Goal: Information Seeking & Learning: Learn about a topic

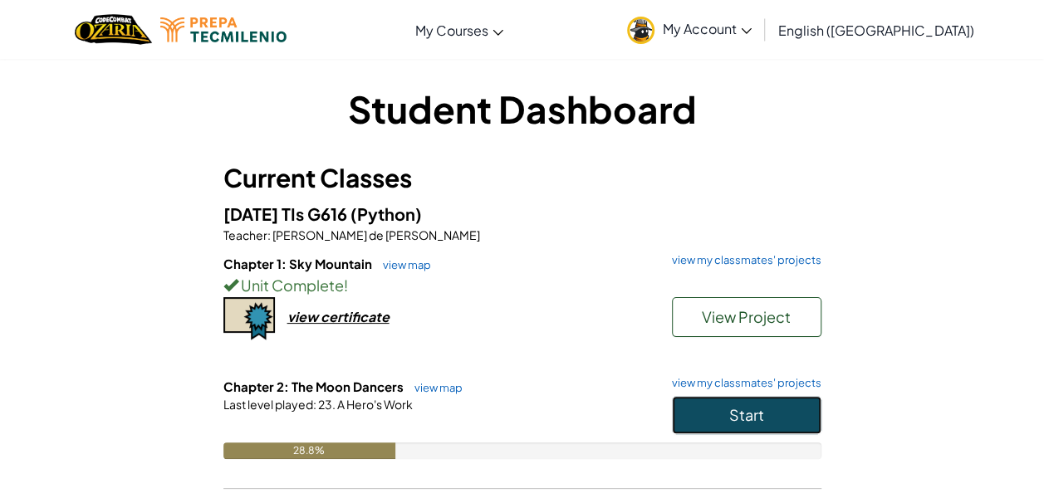
click at [730, 411] on span "Start" at bounding box center [746, 414] width 35 height 19
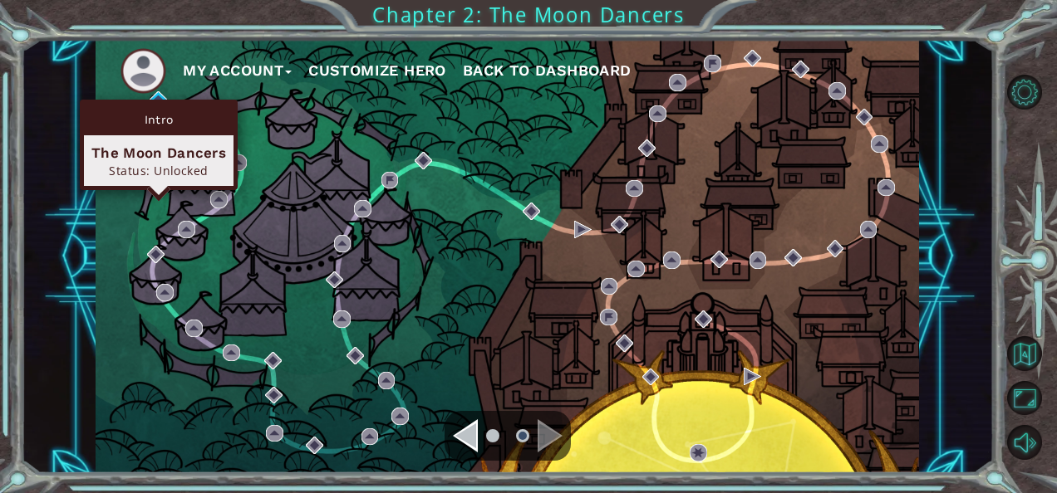
click at [157, 106] on div "Intro" at bounding box center [159, 120] width 150 height 32
click at [152, 96] on img at bounding box center [158, 99] width 17 height 17
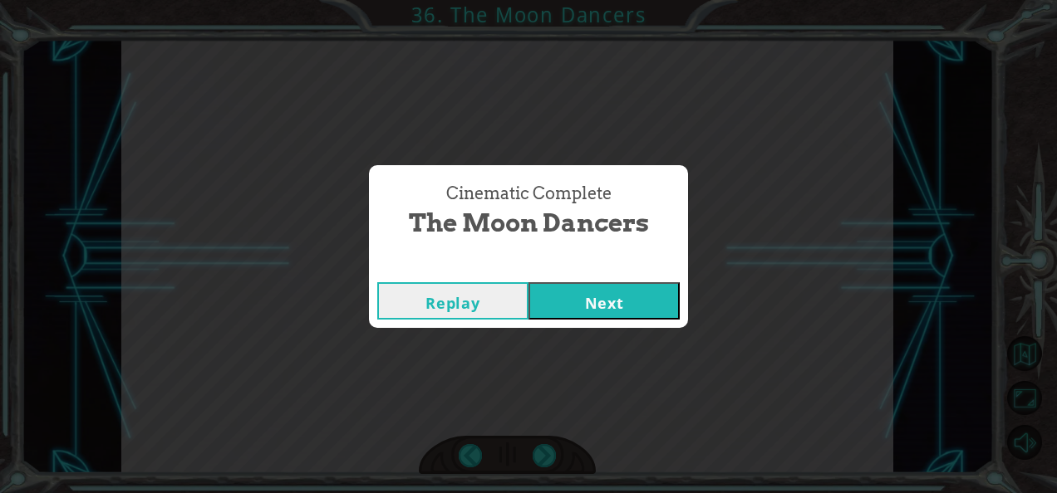
click at [567, 306] on button "Next" at bounding box center [603, 300] width 151 height 37
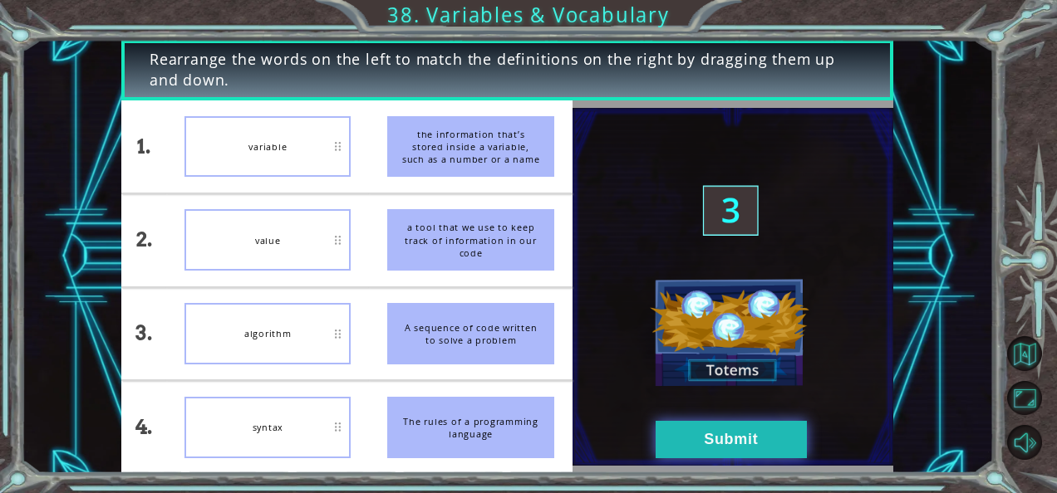
click at [728, 437] on button "Submit" at bounding box center [730, 439] width 151 height 37
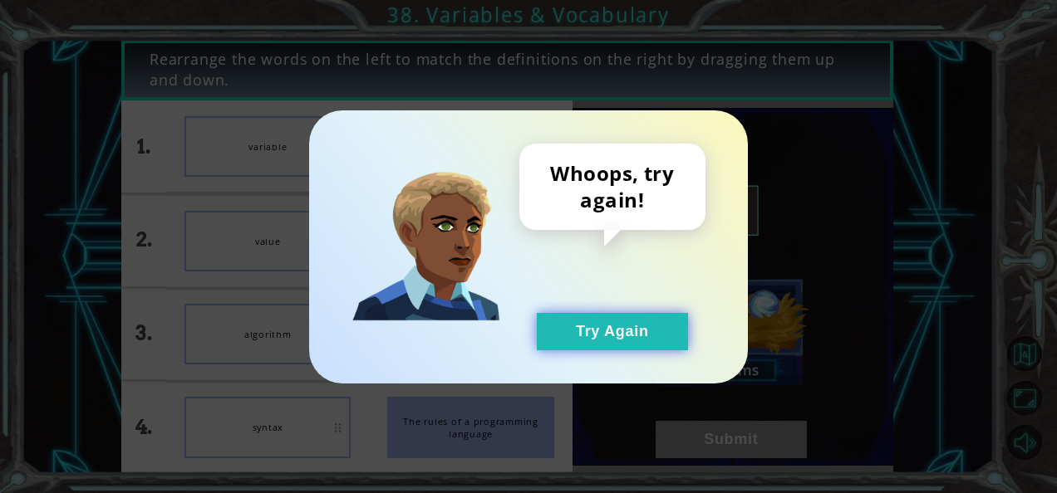
click at [573, 341] on button "Try Again" at bounding box center [612, 331] width 151 height 37
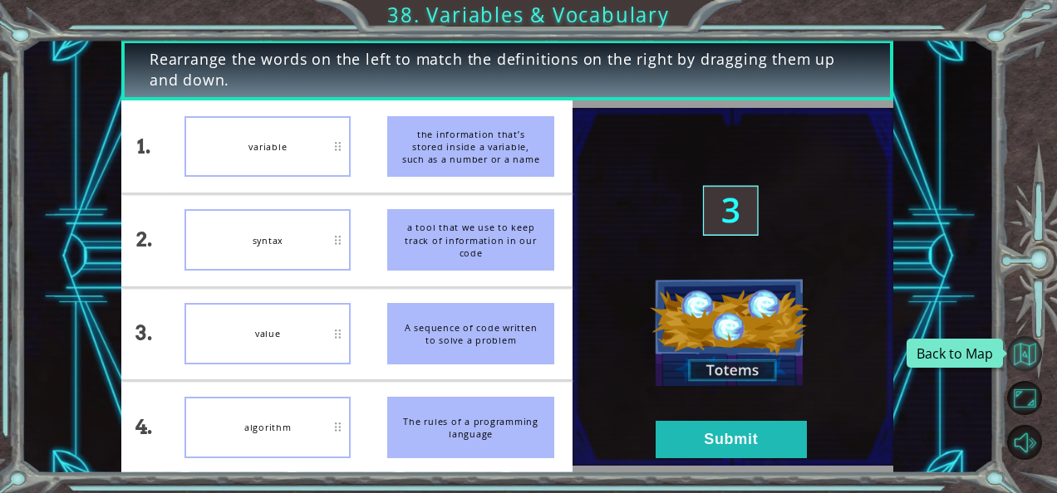
click at [1020, 352] on button "Back to Map" at bounding box center [1024, 353] width 35 height 35
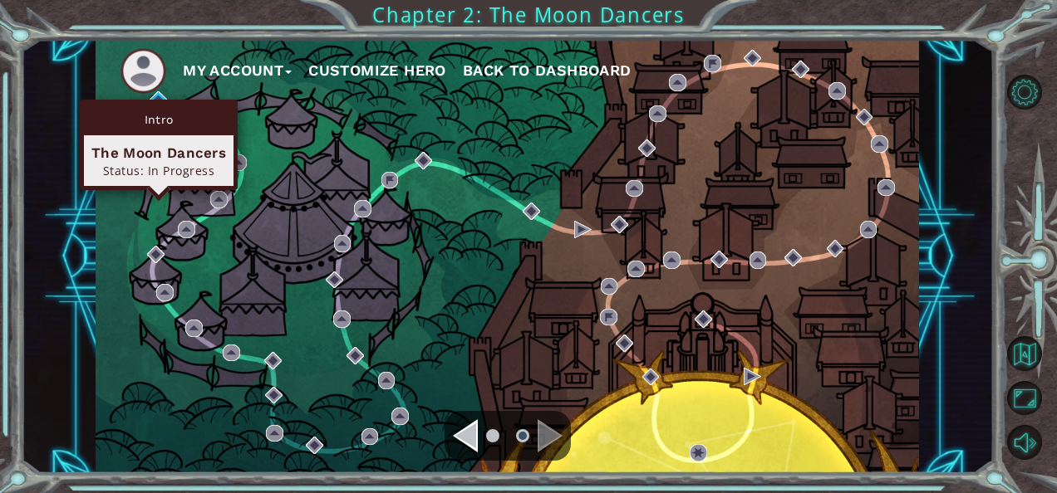
click at [157, 102] on div "Intro The Moon Dancers Status: In Progress" at bounding box center [159, 145] width 158 height 91
click at [155, 96] on img at bounding box center [158, 99] width 17 height 17
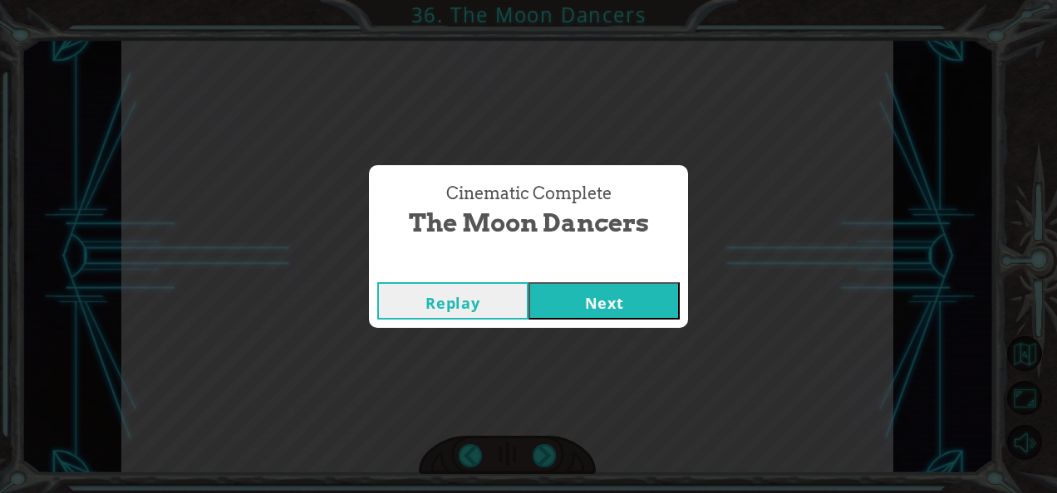
click at [542, 297] on button "Next" at bounding box center [603, 300] width 151 height 37
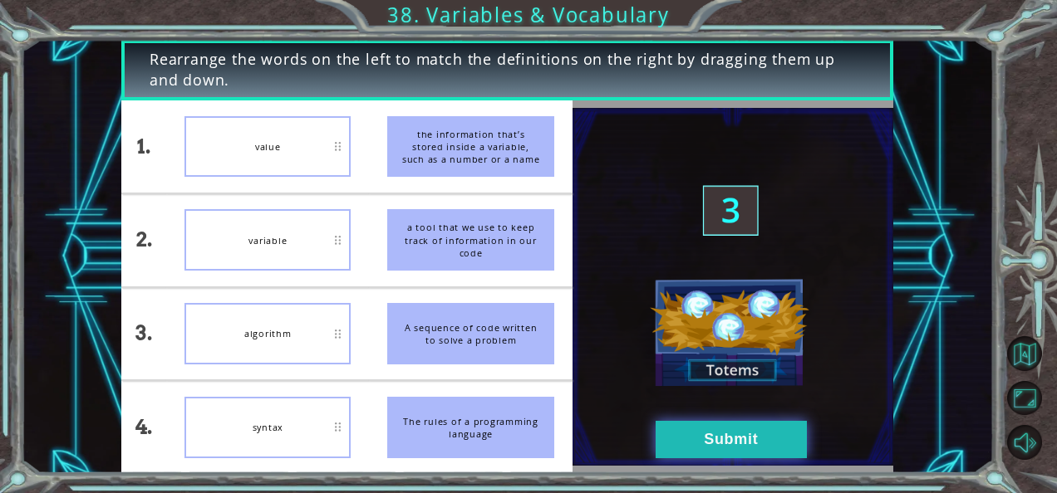
click at [739, 434] on button "Submit" at bounding box center [730, 439] width 151 height 37
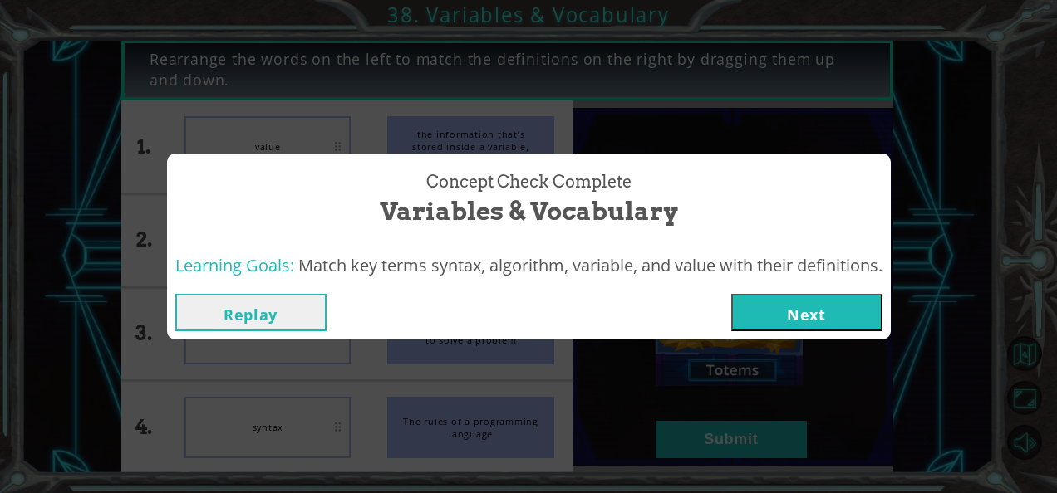
click at [814, 308] on button "Next" at bounding box center [806, 312] width 151 height 37
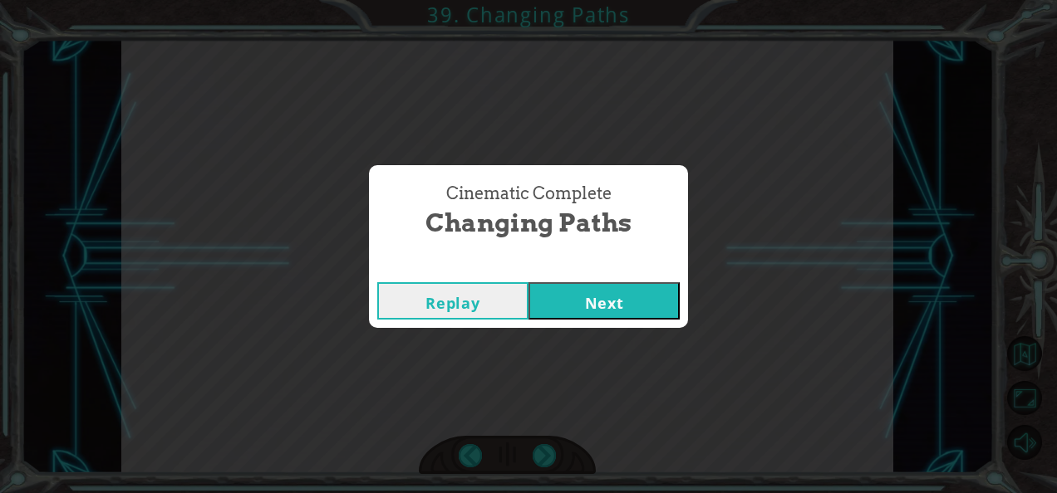
click at [540, 299] on button "Next" at bounding box center [603, 300] width 151 height 37
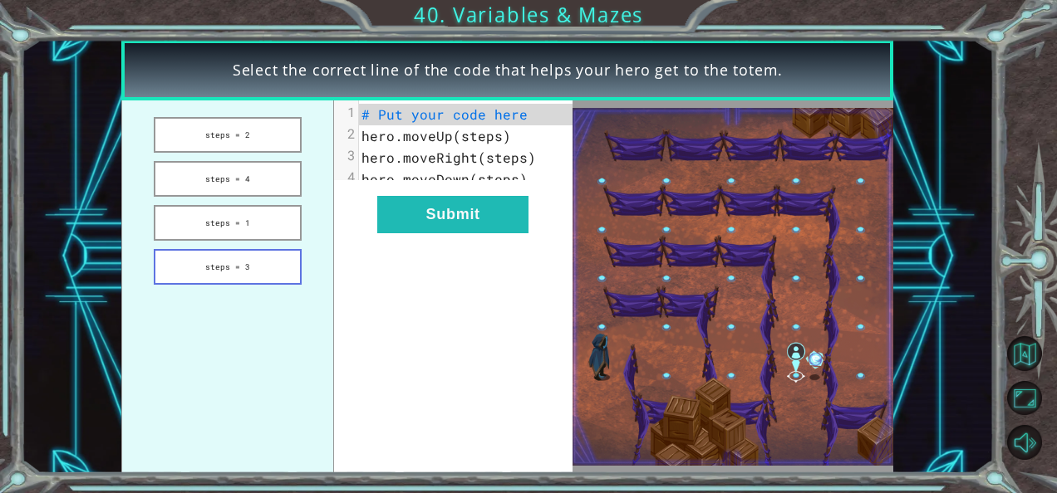
click at [243, 274] on button "steps = 3" at bounding box center [228, 267] width 148 height 36
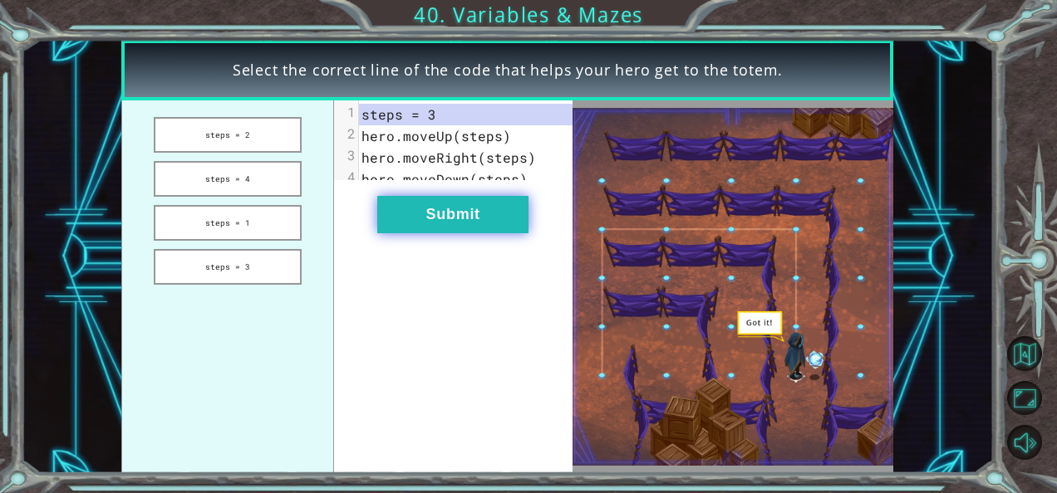
click at [424, 233] on button "Submit" at bounding box center [452, 214] width 151 height 37
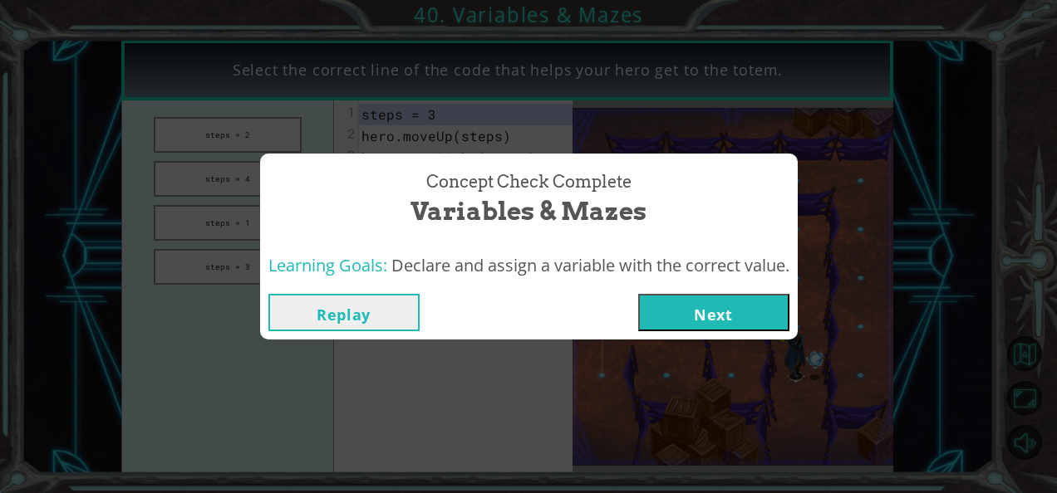
click at [703, 312] on button "Next" at bounding box center [713, 312] width 151 height 37
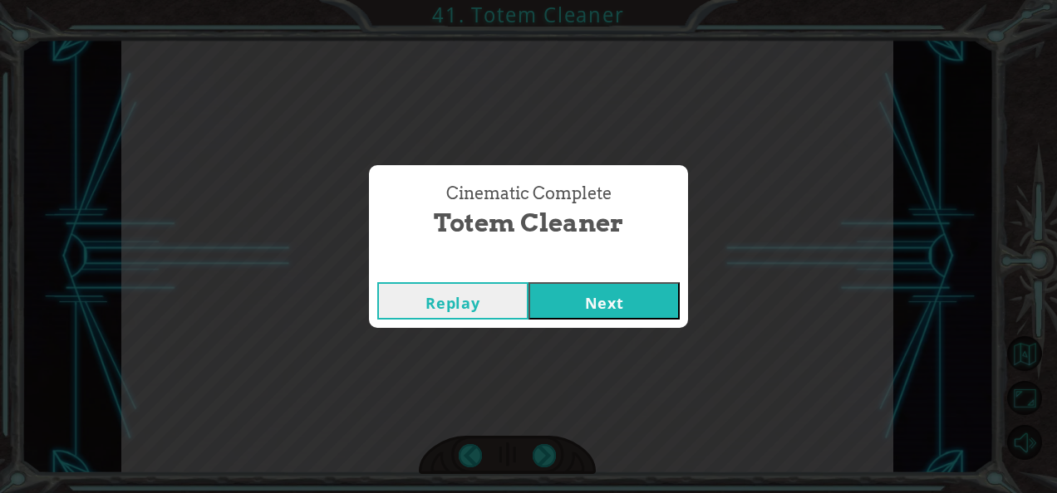
click at [637, 313] on button "Next" at bounding box center [603, 300] width 151 height 37
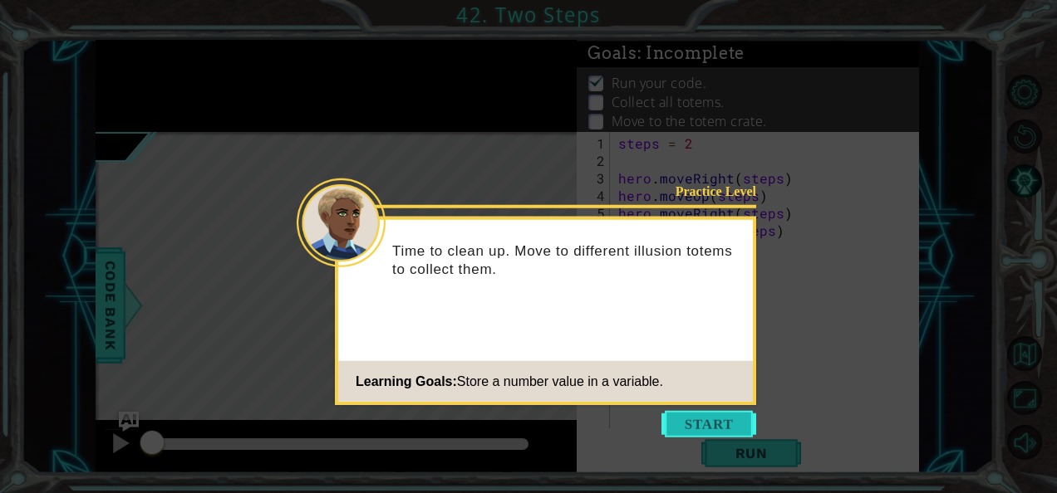
click at [681, 433] on button "Start" at bounding box center [708, 424] width 95 height 27
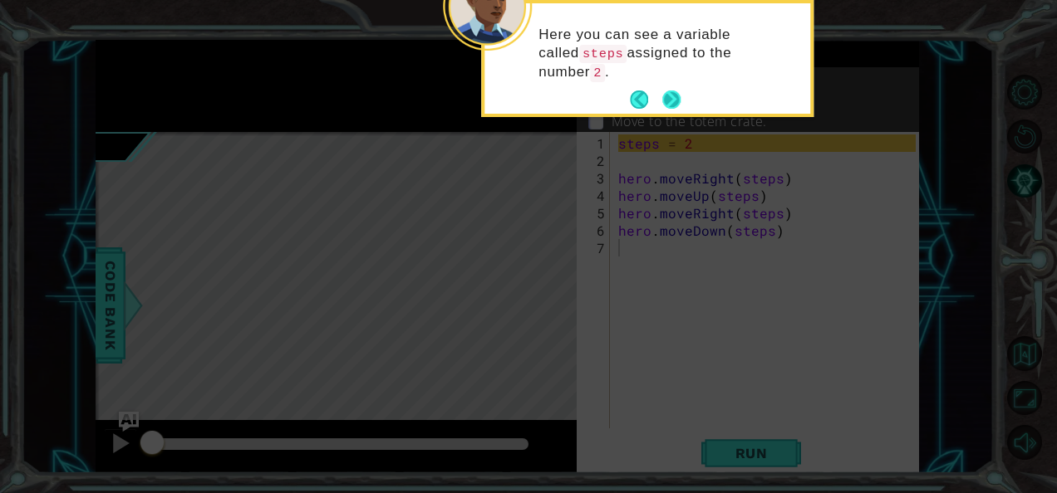
click at [662, 103] on button "Next" at bounding box center [671, 100] width 19 height 19
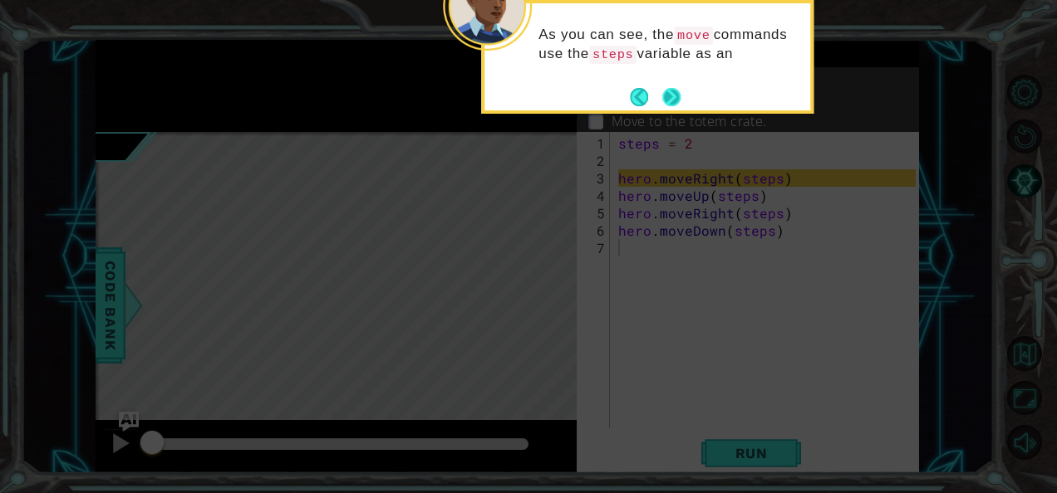
click at [668, 102] on button "Next" at bounding box center [671, 97] width 18 height 18
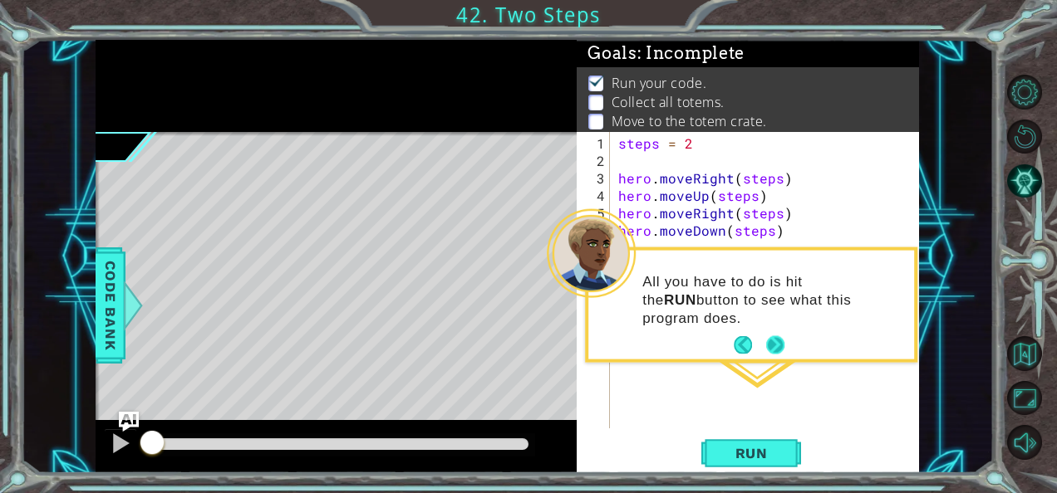
click at [779, 345] on button "Next" at bounding box center [775, 345] width 18 height 18
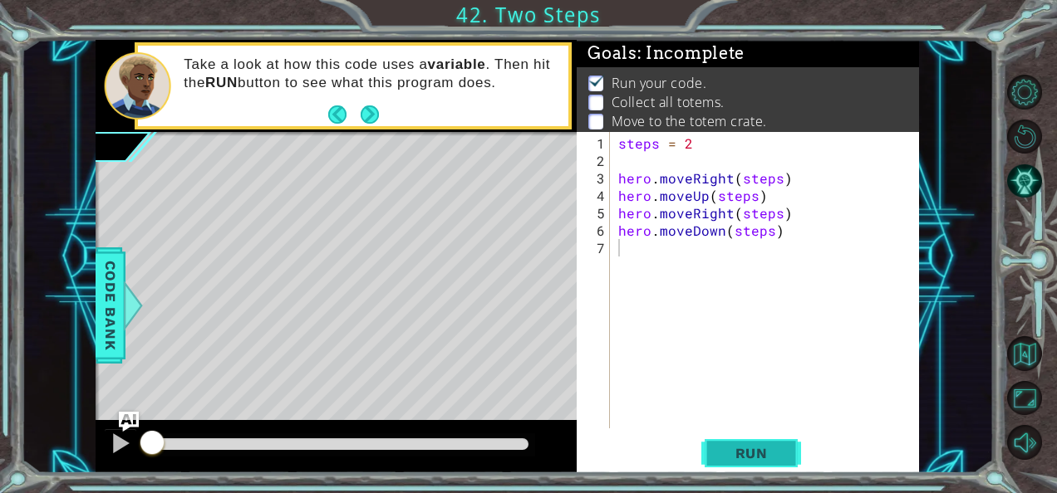
click at [753, 464] on button "Run" at bounding box center [751, 453] width 100 height 34
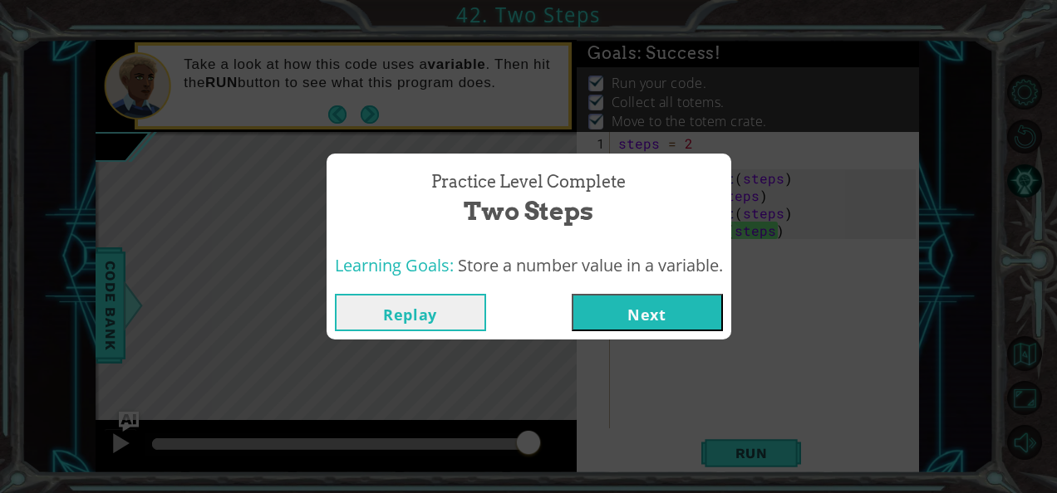
click at [671, 316] on button "Next" at bounding box center [647, 312] width 151 height 37
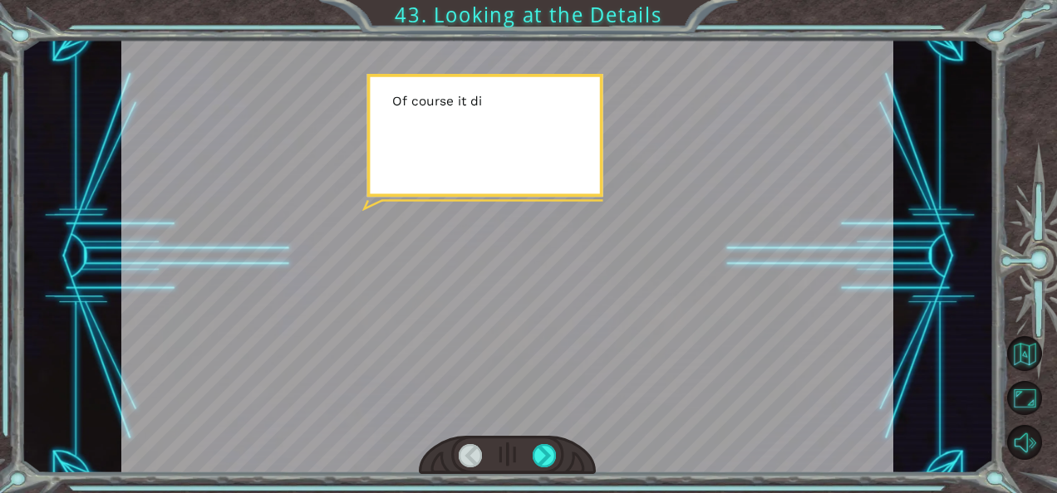
click at [671, 316] on div at bounding box center [507, 257] width 773 height 434
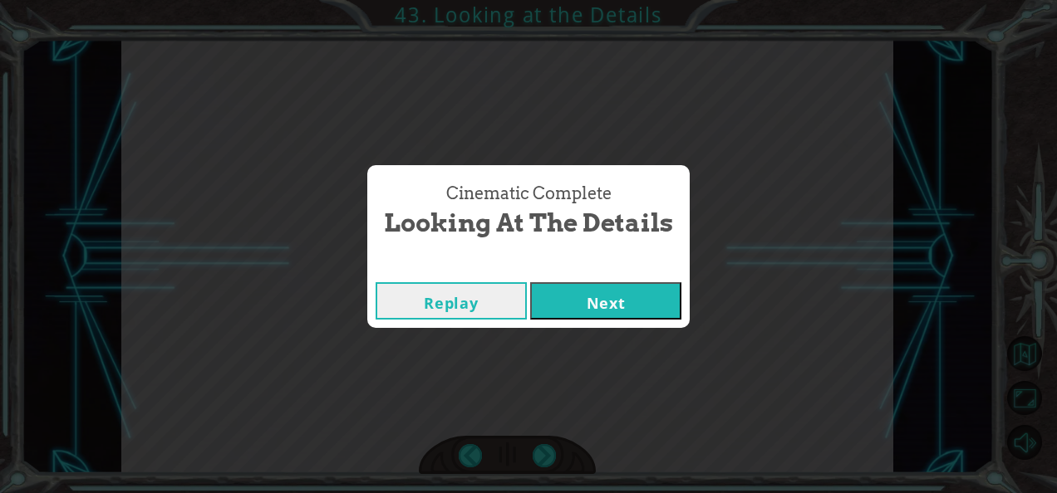
click at [660, 304] on button "Next" at bounding box center [605, 300] width 151 height 37
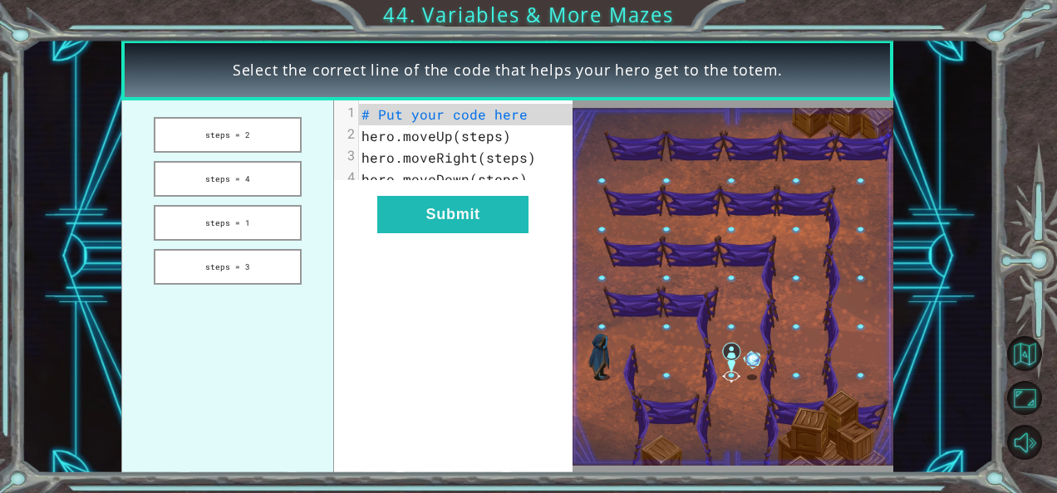
click at [612, 334] on img at bounding box center [732, 287] width 321 height 358
click at [254, 122] on button "steps = 2" at bounding box center [228, 135] width 148 height 36
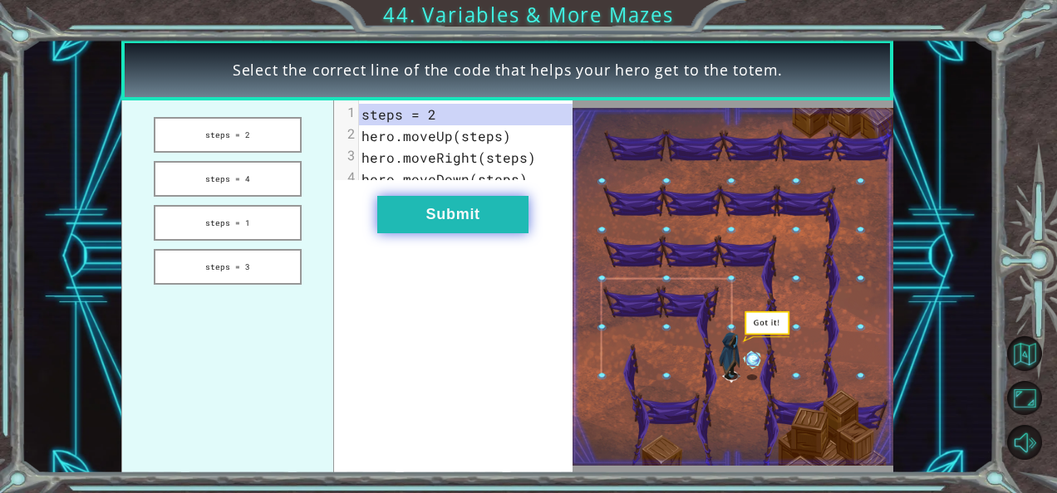
click at [437, 233] on button "Submit" at bounding box center [452, 214] width 151 height 37
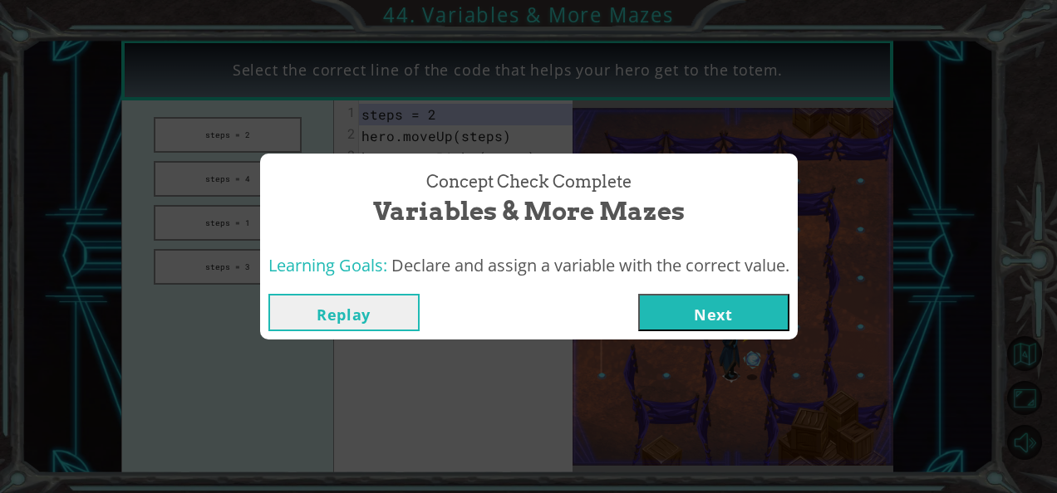
click at [714, 317] on button "Next" at bounding box center [713, 312] width 151 height 37
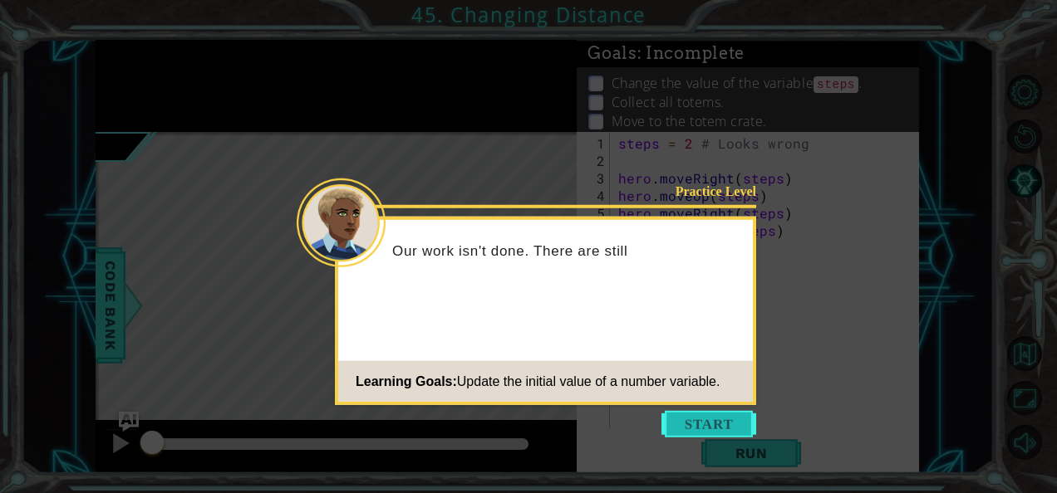
click at [694, 427] on button "Start" at bounding box center [708, 424] width 95 height 27
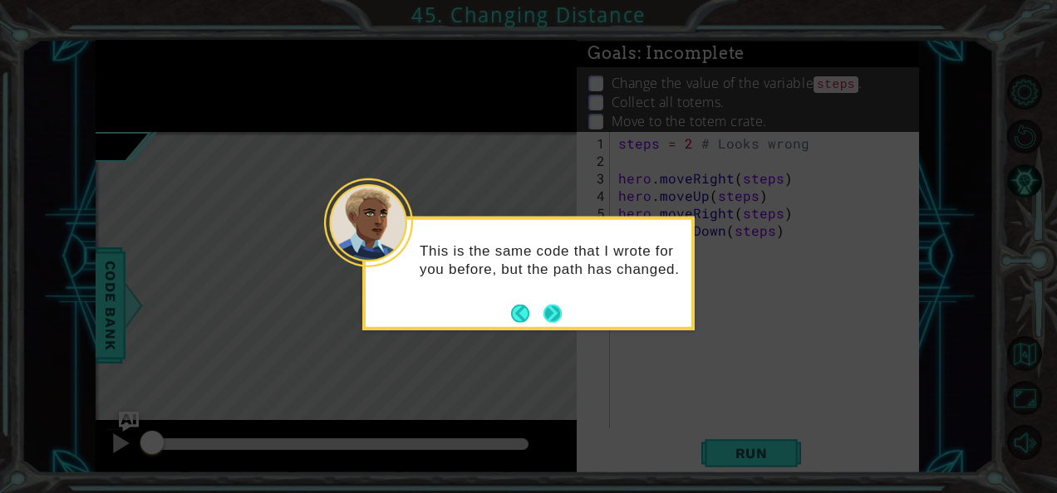
click at [555, 308] on button "Next" at bounding box center [552, 313] width 18 height 18
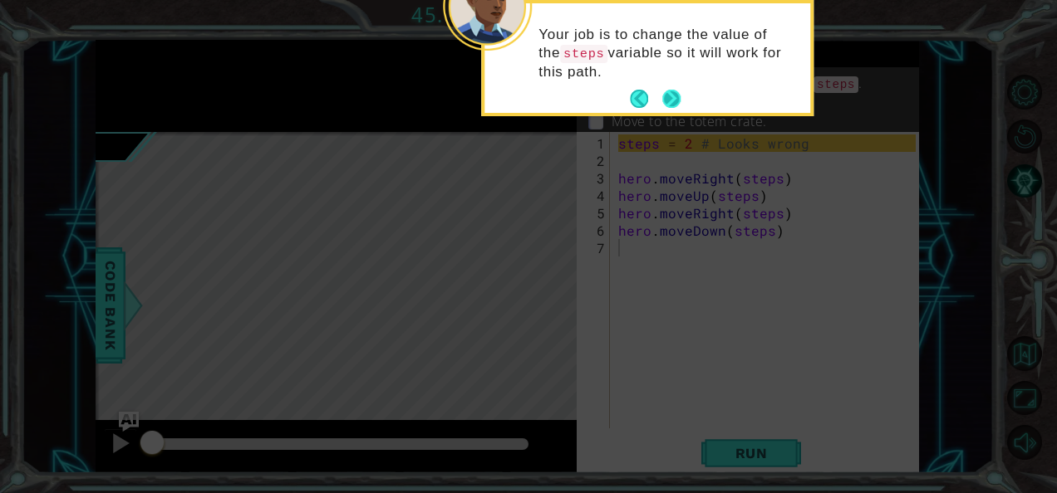
click at [679, 95] on button "Next" at bounding box center [671, 99] width 18 height 18
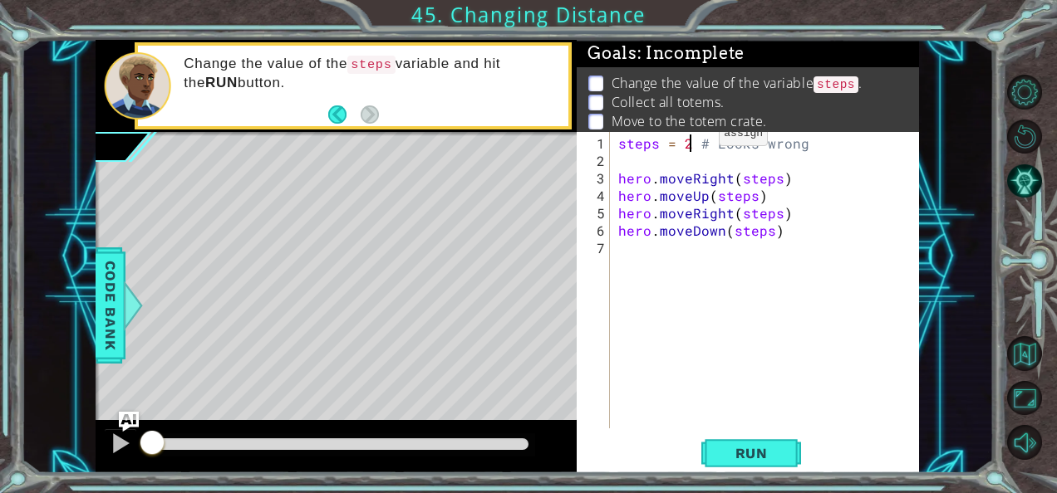
click at [690, 140] on div "steps = 2 # Looks wrong hero . moveRight ( steps ) hero . moveUp ( steps ) hero…" at bounding box center [769, 300] width 309 height 331
click at [790, 179] on div "steps = 1 # Looks wrong hero . moveRight ( steps ) hero . moveUp ( steps ) hero…" at bounding box center [769, 300] width 309 height 331
click at [789, 229] on div "steps = 1 # Looks wrong hero . moveRight ( steps ) hero . moveUp ( steps ) hero…" at bounding box center [769, 300] width 309 height 331
type textarea "hero.moveDown(steps)"
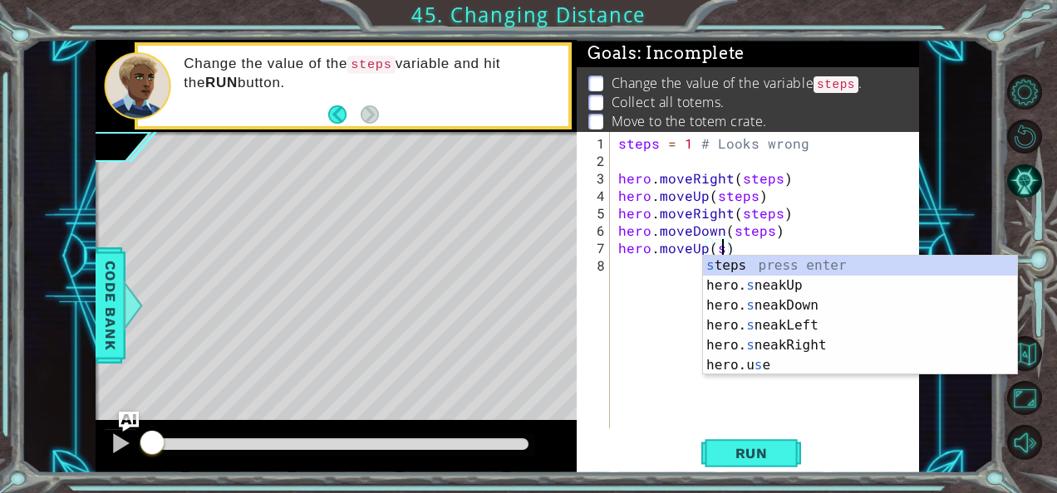
scroll to position [0, 7]
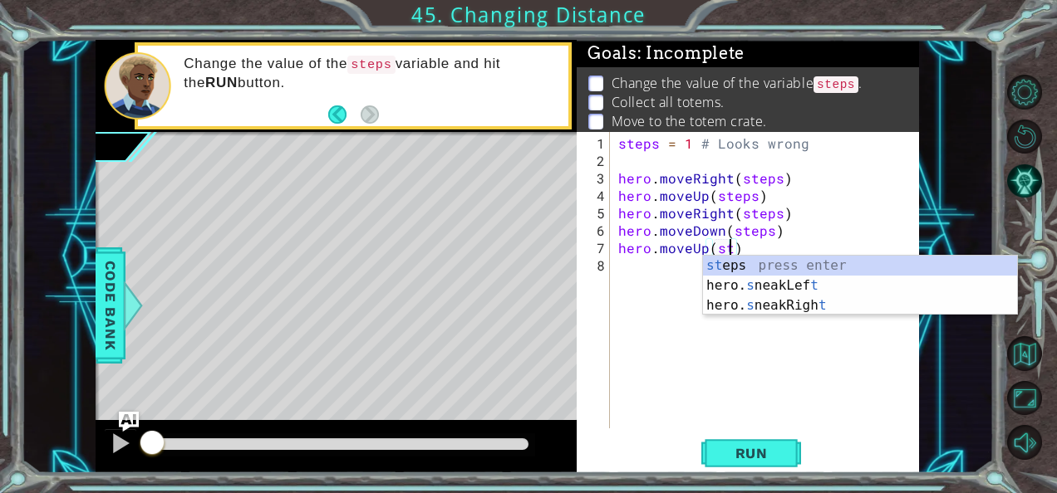
type textarea "hero.moveUp(steps)"
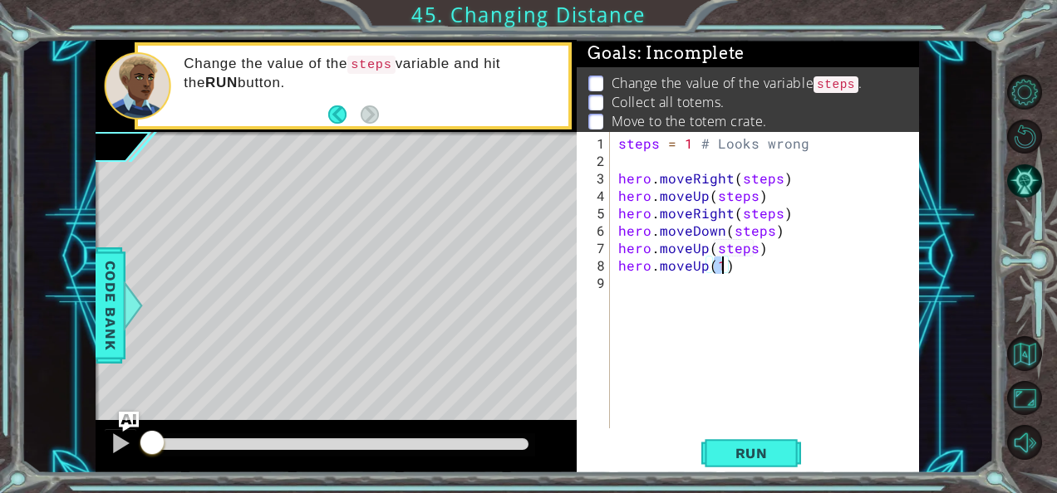
scroll to position [0, 6]
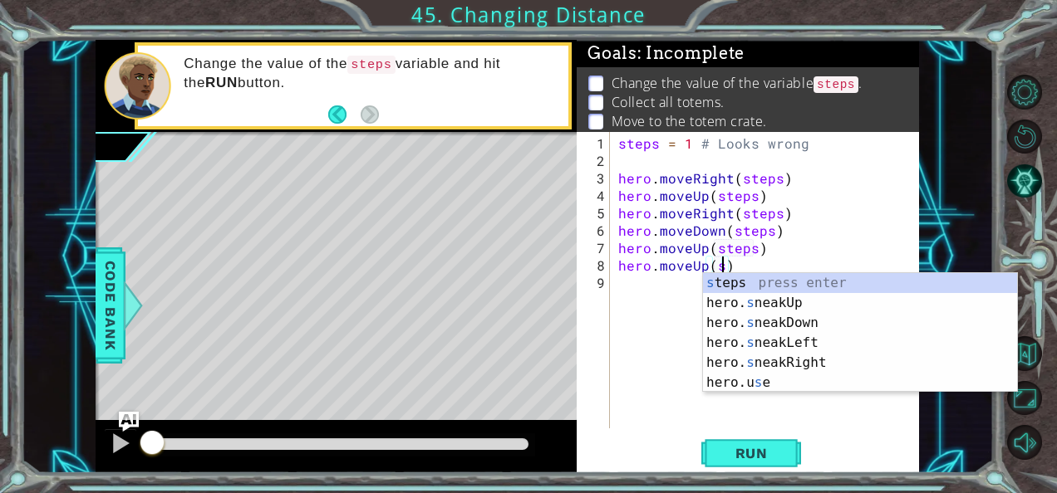
type textarea "hero.moveUp(steps)"
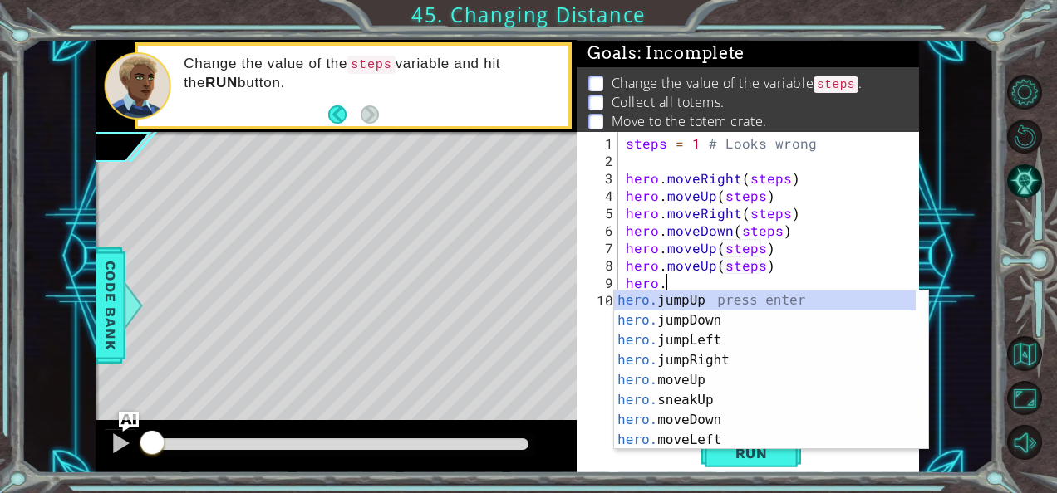
scroll to position [0, 2]
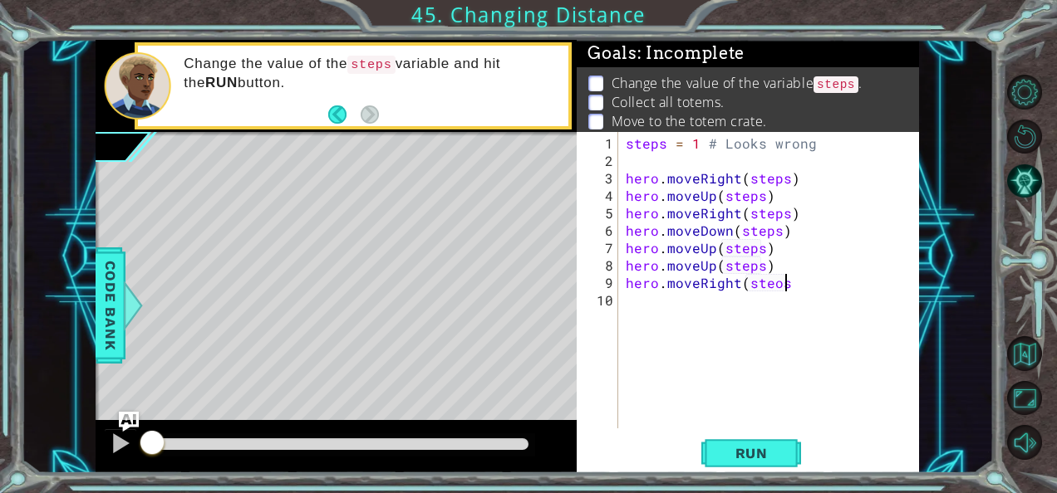
type textarea "hero.moveRight(steos)"
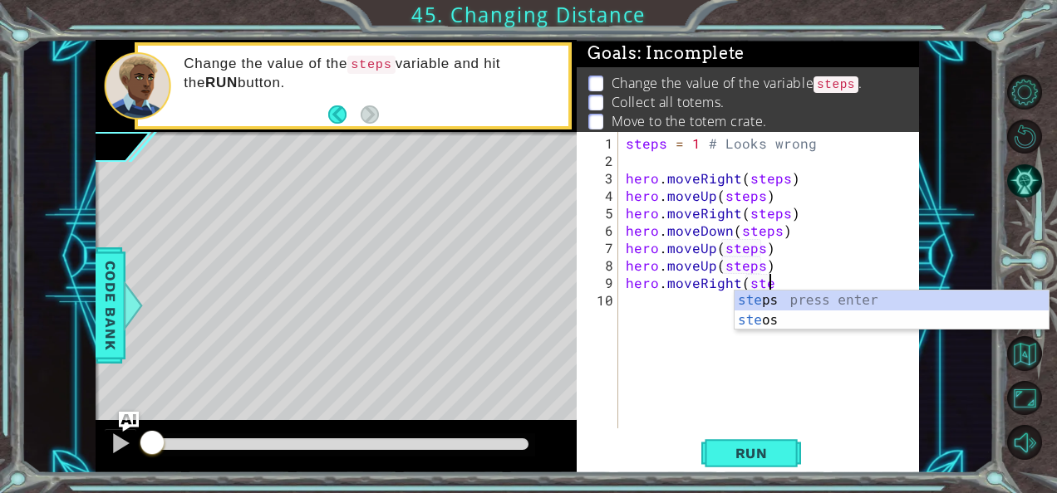
scroll to position [0, 8]
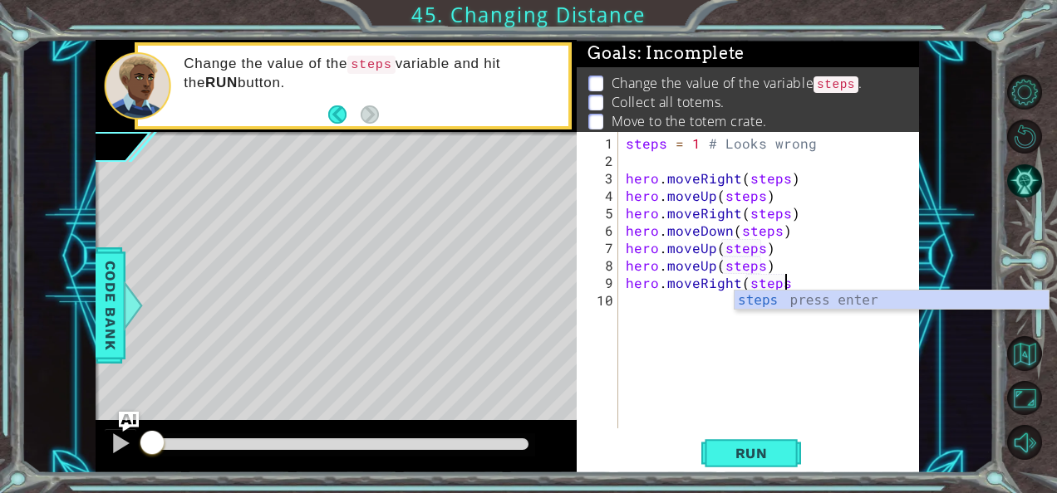
type textarea "hero.moveRight(steps)"
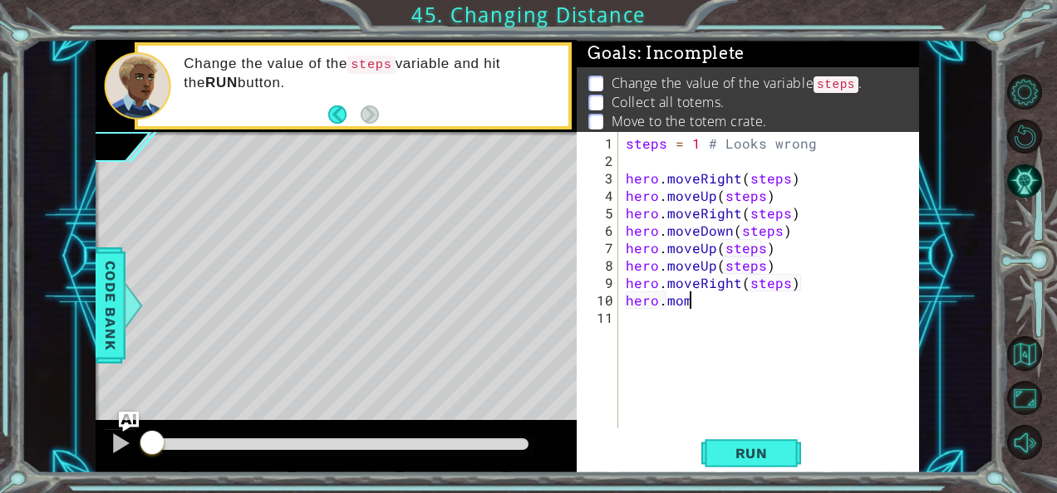
scroll to position [0, 2]
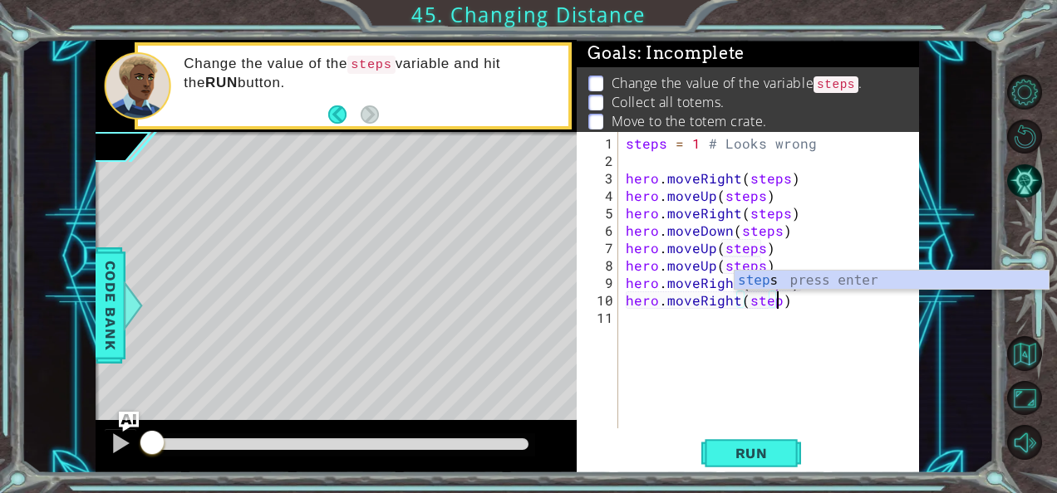
type textarea "hero.moveRight(steps)"
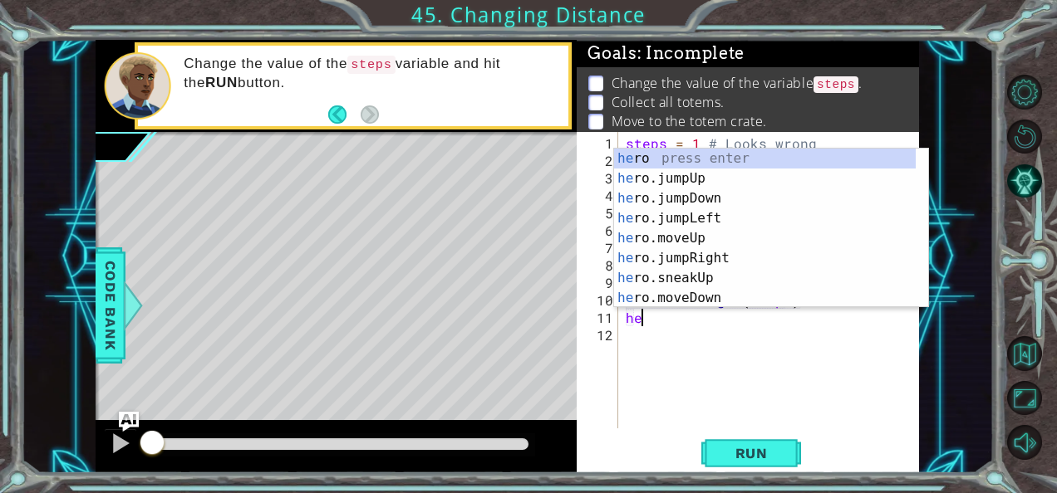
scroll to position [0, 0]
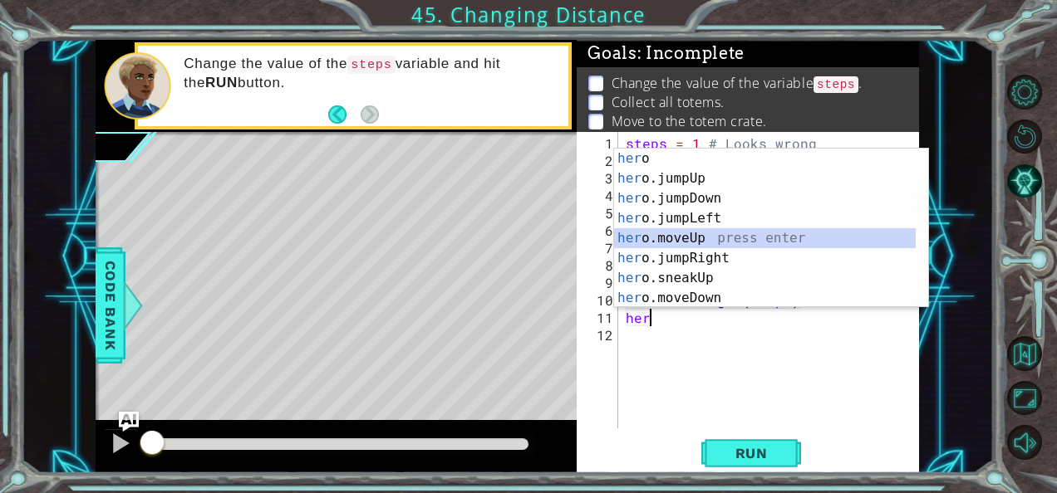
click at [751, 241] on div "her o press enter her o.jumpUp press enter her o.jumpDown press enter her o.jum…" at bounding box center [765, 248] width 302 height 199
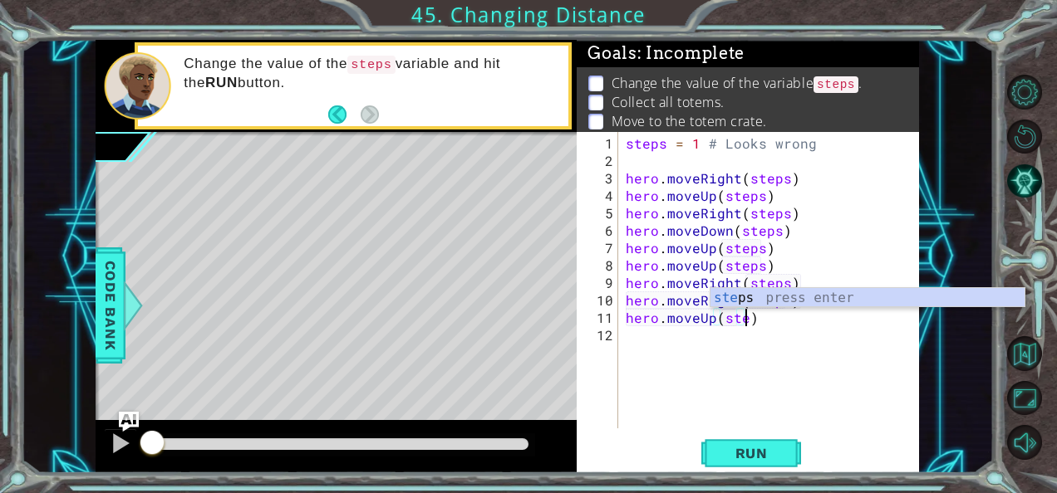
scroll to position [0, 7]
type textarea "hero.moveUp(steps)"
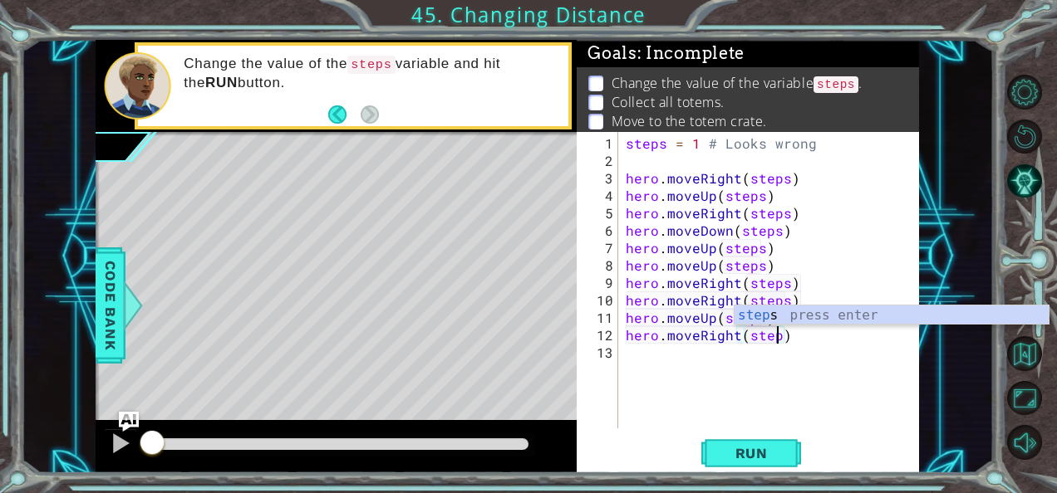
scroll to position [0, 9]
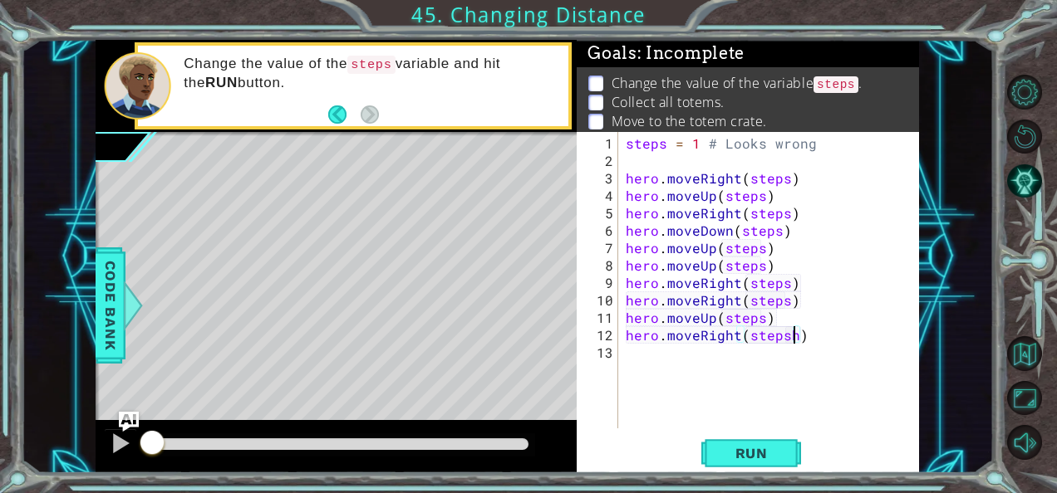
type textarea "hero.moveRight(steps)"
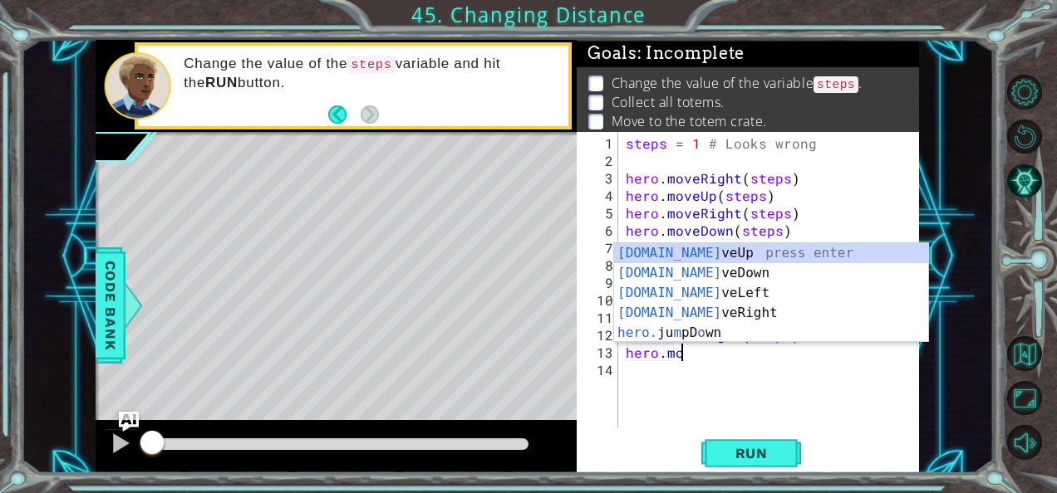
scroll to position [0, 2]
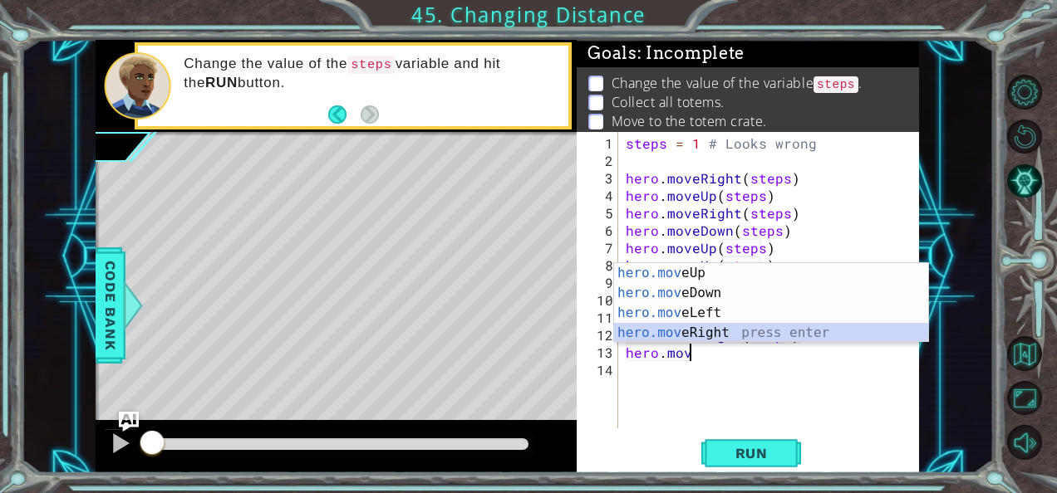
click at [726, 327] on div "hero.mov eUp press enter hero.mov eDown press enter hero.mov eLeft press enter …" at bounding box center [771, 323] width 315 height 120
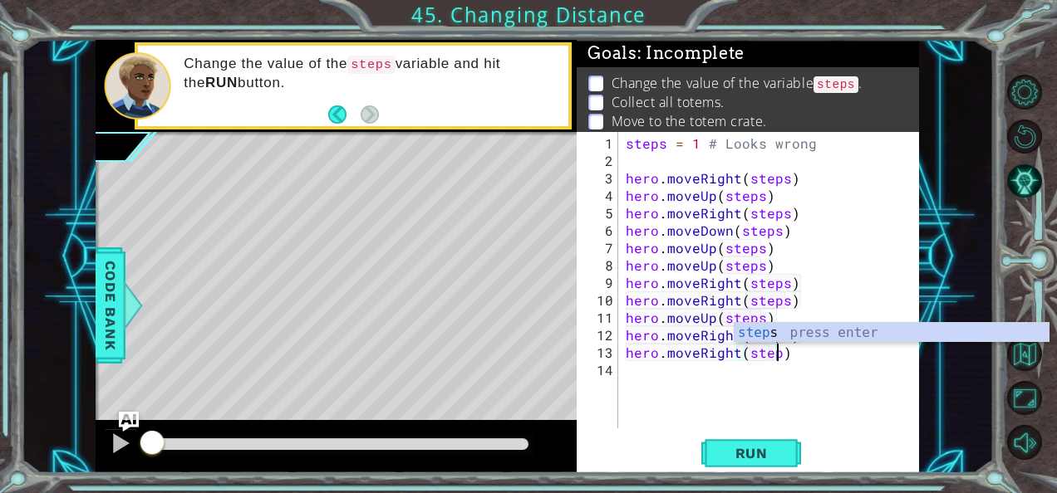
type textarea "hero.moveRight(steps)"
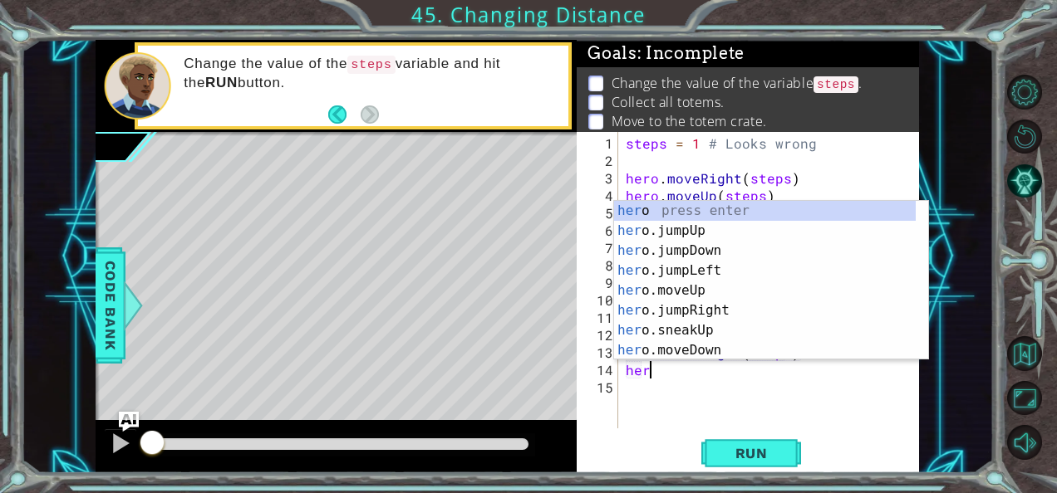
scroll to position [0, 1]
click at [701, 344] on div "hero press enter hero .jumpUp press enter hero .jumpDown press enter hero .jump…" at bounding box center [765, 300] width 302 height 199
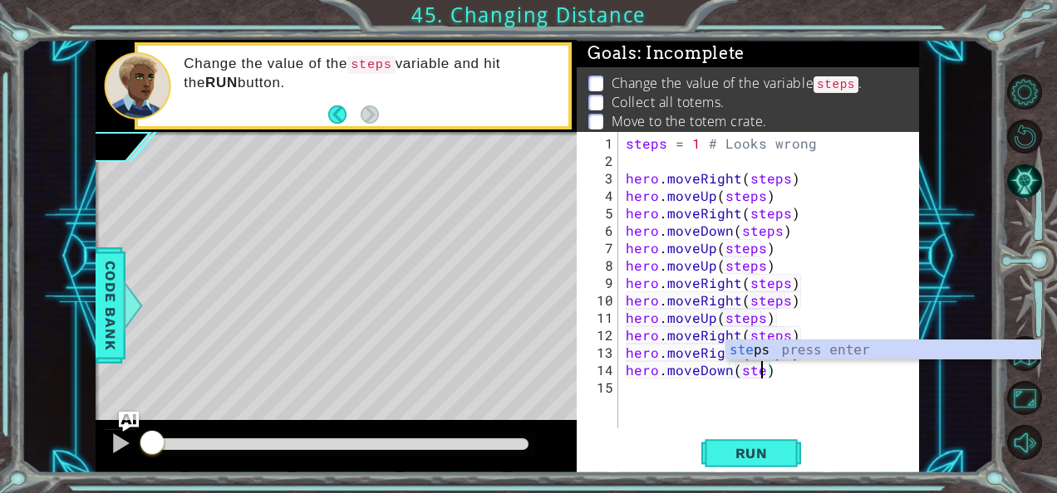
type textarea "hero.moveDown(steps)"
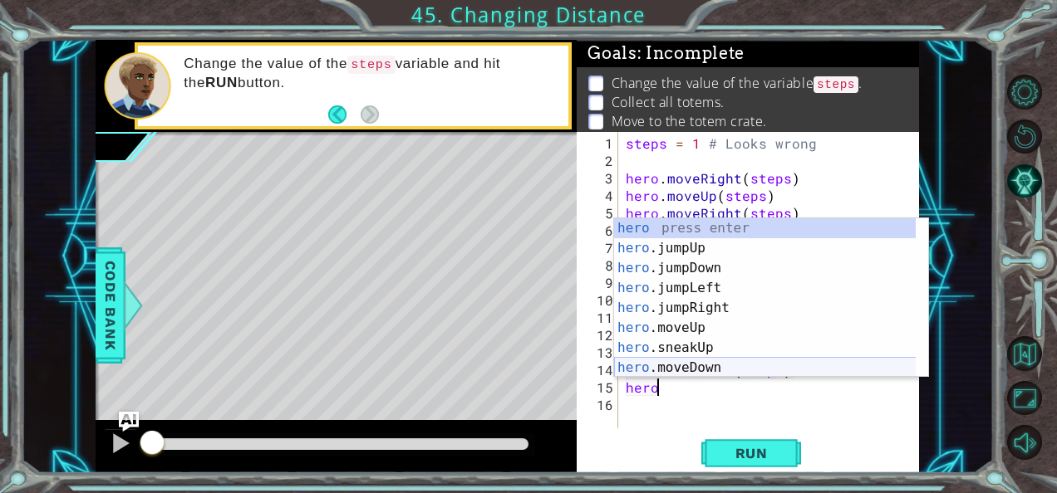
click at [698, 365] on div "hero press enter hero .jumpUp press enter hero .jumpDown press enter hero .jump…" at bounding box center [765, 317] width 302 height 199
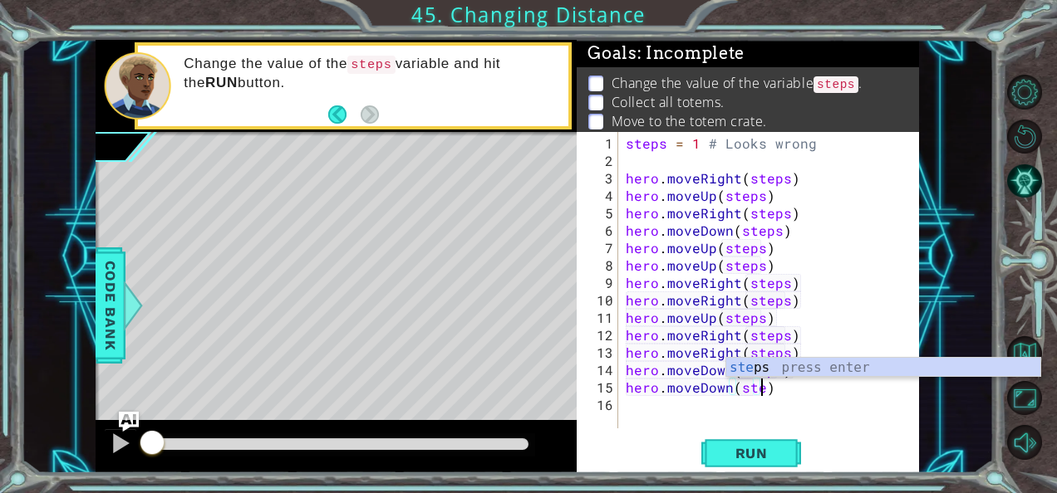
type textarea "hero.moveDown(steps)"
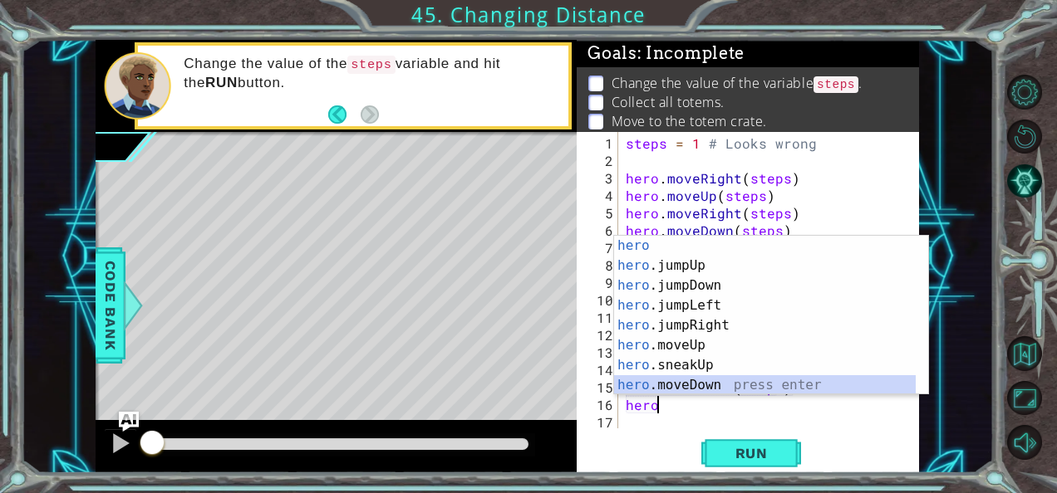
click at [693, 378] on div "hero press enter hero .jumpUp press enter hero .jumpDown press enter hero .jump…" at bounding box center [765, 335] width 302 height 199
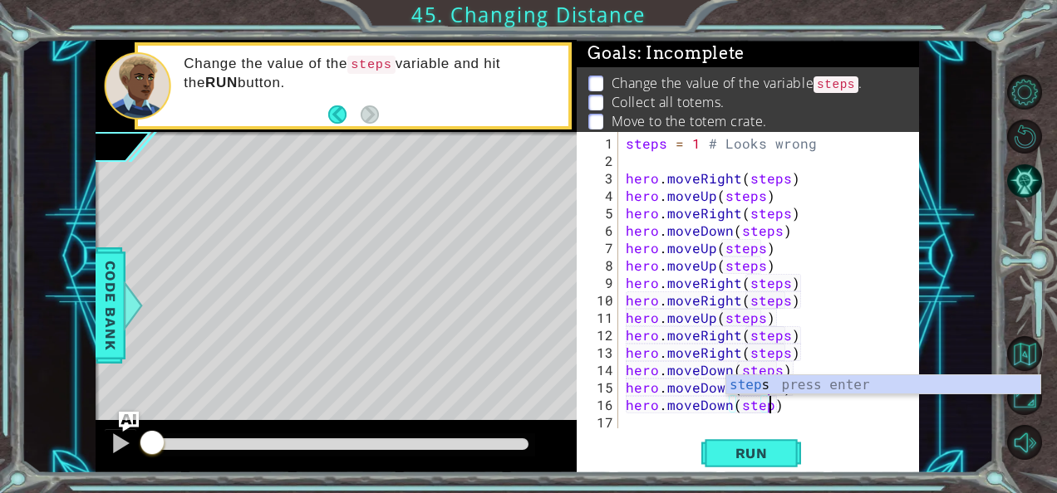
type textarea "hero.moveDown(steps)"
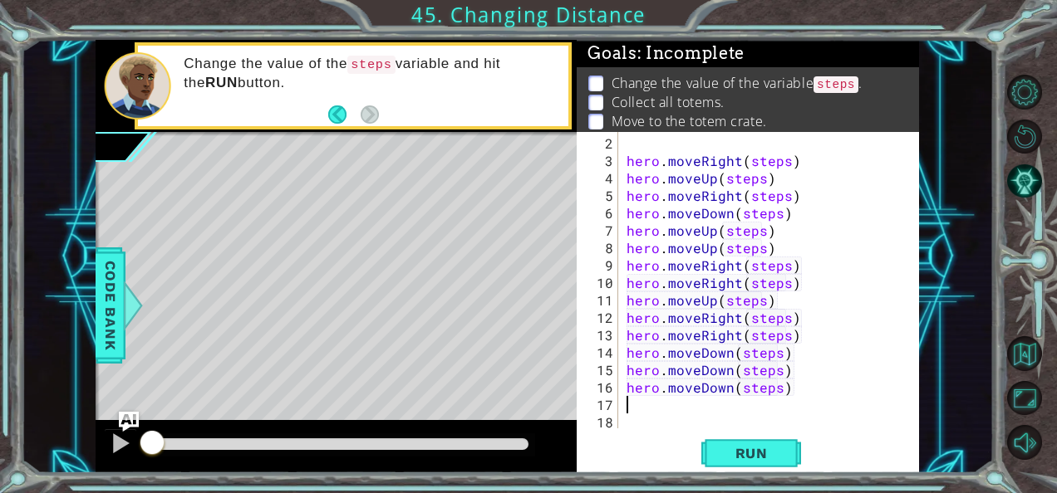
scroll to position [17, 0]
click at [731, 448] on span "Run" at bounding box center [752, 453] width 66 height 17
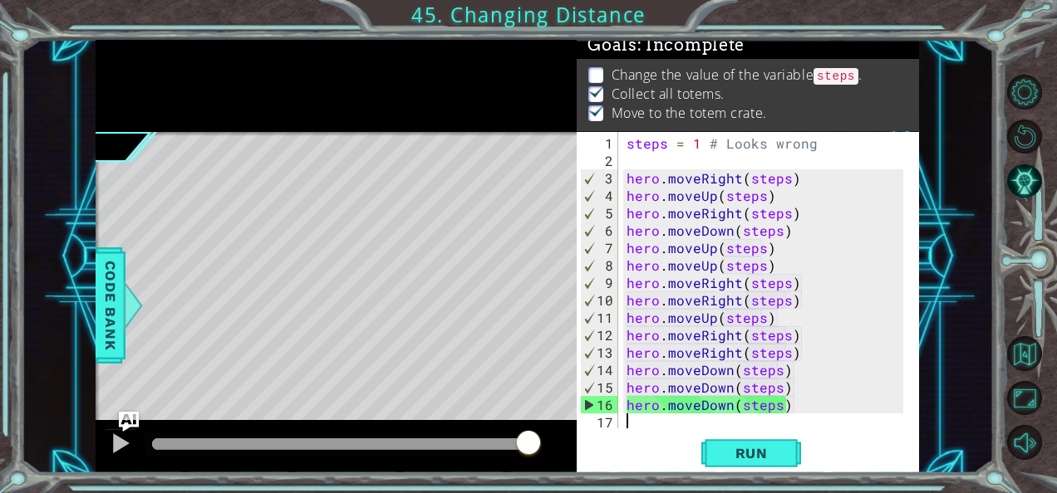
scroll to position [0, 0]
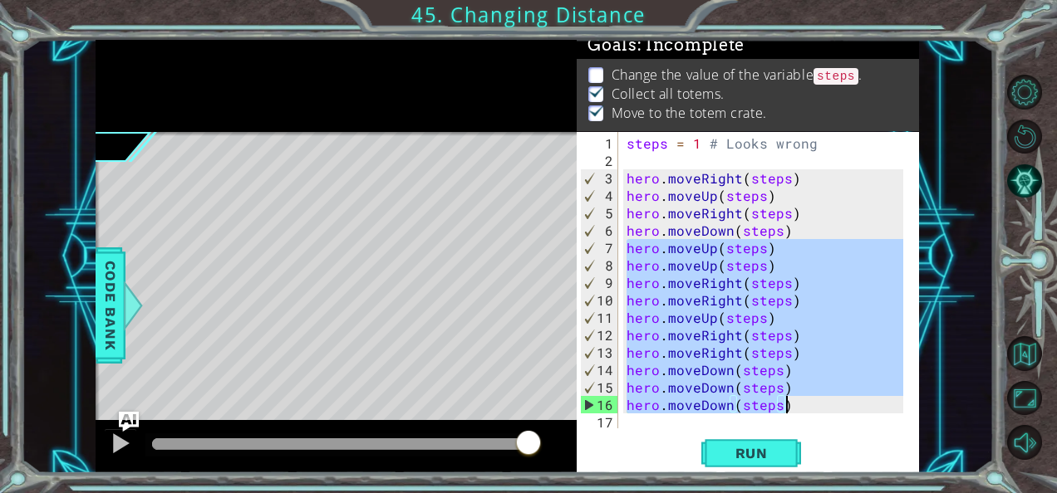
drag, startPoint x: 625, startPoint y: 246, endPoint x: 836, endPoint y: 409, distance: 266.5
click at [836, 409] on div "steps = 1 # Looks wrong hero . moveRight ( steps ) hero . moveUp ( steps ) hero…" at bounding box center [767, 300] width 288 height 331
type textarea "hero.moveDown(steps) hero.moveDown(steps)"
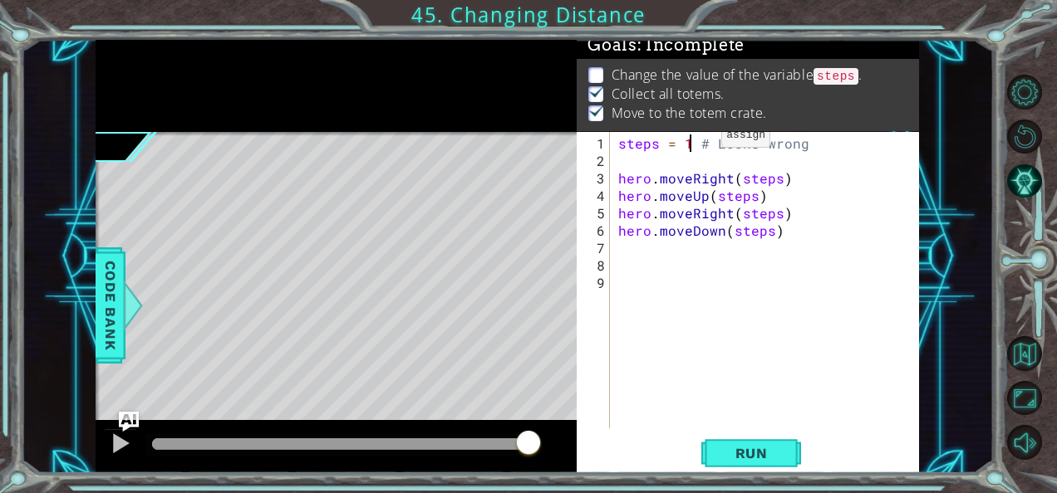
click at [693, 141] on div "steps = 1 # Looks wrong hero . moveRight ( steps ) hero . moveUp ( steps ) hero…" at bounding box center [769, 300] width 309 height 331
type textarea "steps = 2 # Looks wrong"
click at [773, 262] on div "steps = 2 # Looks wrong hero . moveRight ( steps ) hero . moveUp ( steps ) hero…" at bounding box center [769, 300] width 309 height 331
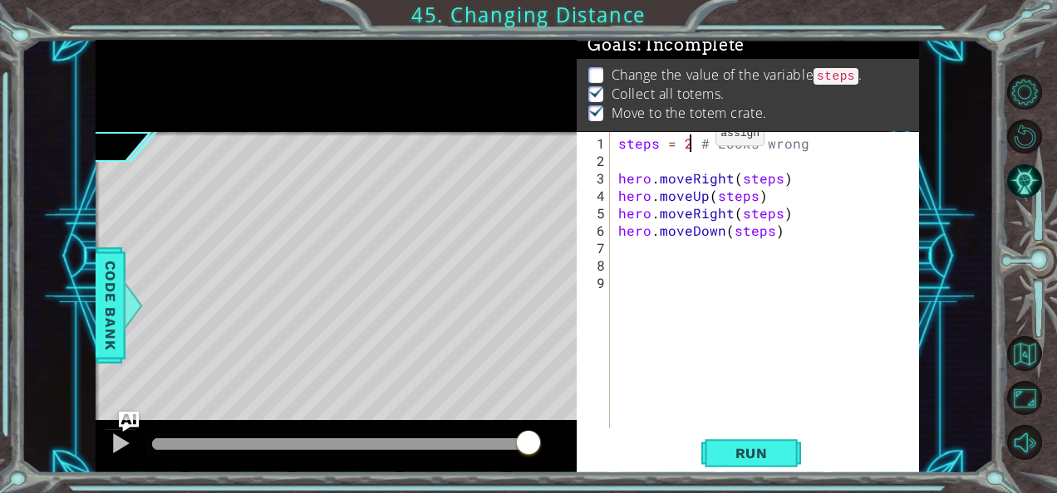
click at [687, 140] on div "steps = 2 # Looks wrong hero . moveRight ( steps ) hero . moveUp ( steps ) hero…" at bounding box center [769, 300] width 309 height 331
click at [720, 448] on span "Run" at bounding box center [752, 453] width 66 height 17
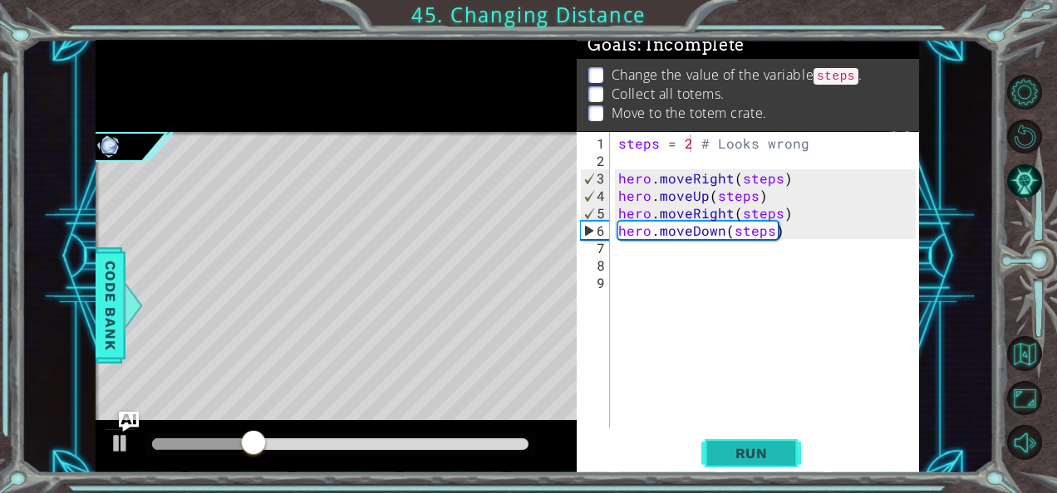
click at [745, 449] on span "Run" at bounding box center [752, 453] width 66 height 17
type textarea "steps = 3 # Looks wrong"
click at [751, 449] on span "Run" at bounding box center [752, 453] width 66 height 17
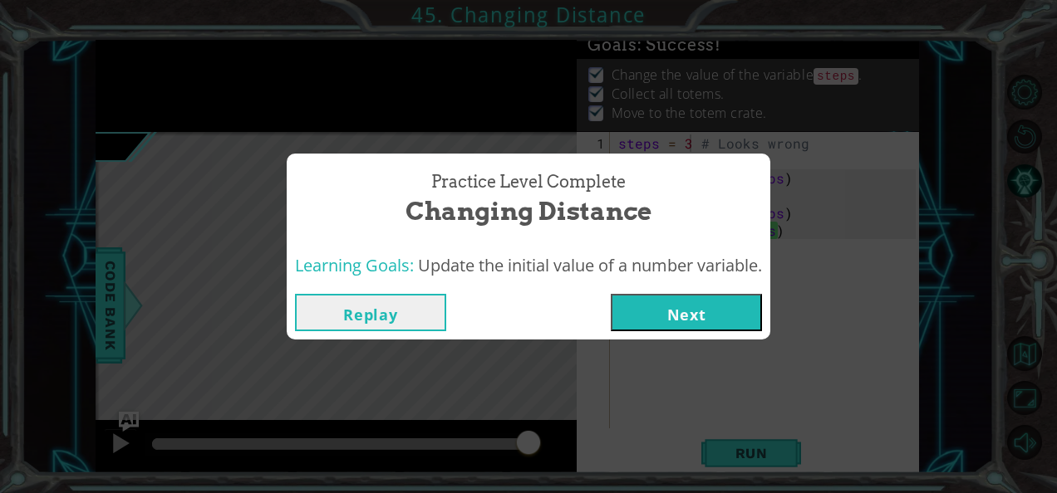
click at [719, 310] on button "Next" at bounding box center [686, 312] width 151 height 37
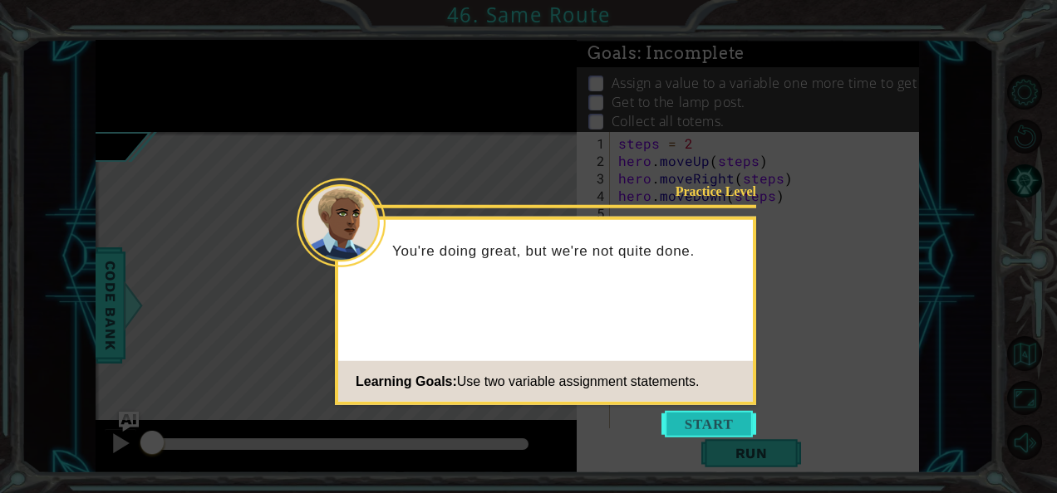
click at [705, 422] on button "Start" at bounding box center [708, 424] width 95 height 27
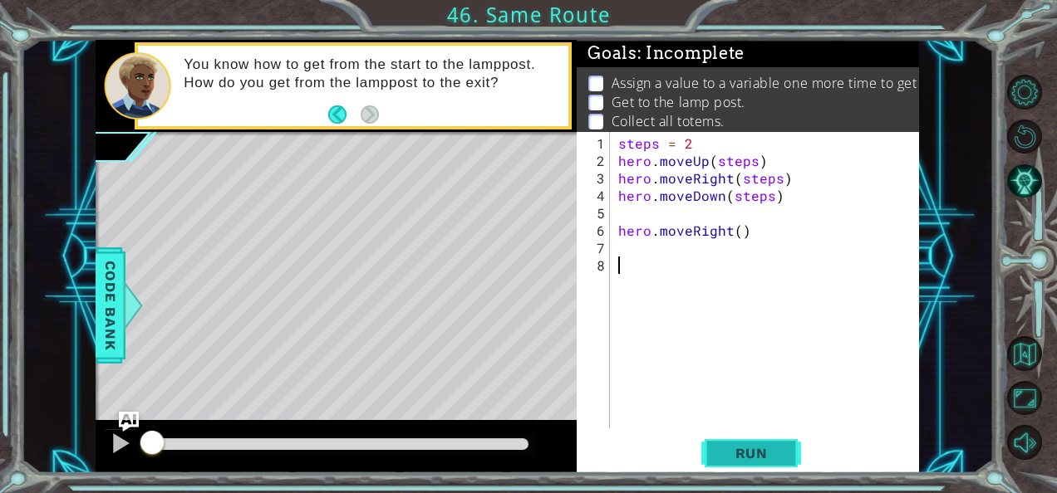
click at [743, 449] on span "Run" at bounding box center [752, 453] width 66 height 17
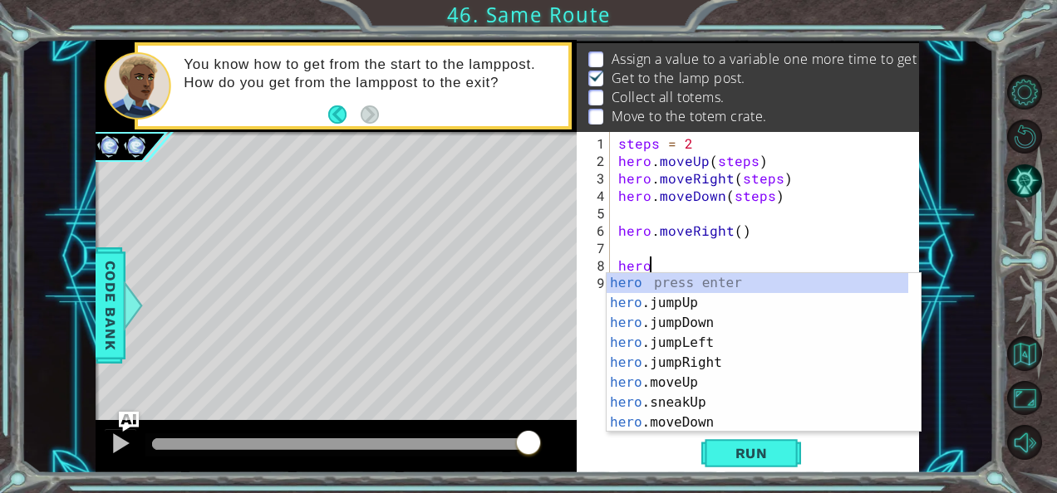
scroll to position [0, 1]
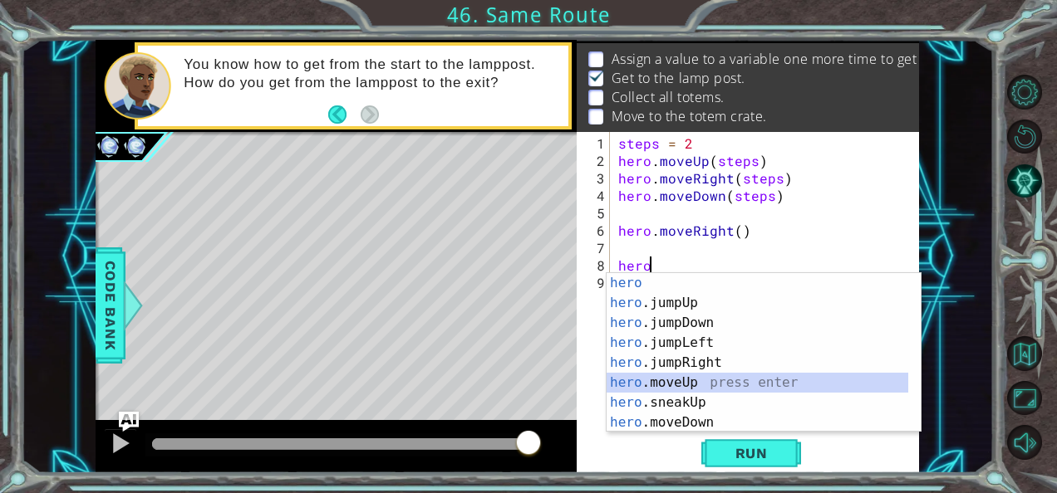
click at [697, 376] on div "hero press enter hero .jumpUp press enter hero .jumpDown press enter hero .jump…" at bounding box center [757, 372] width 302 height 199
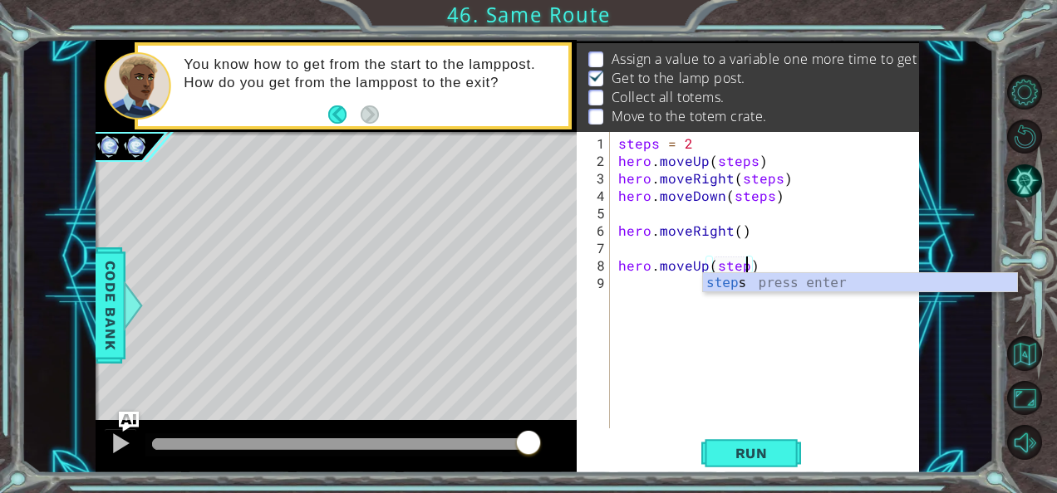
type textarea "hero.moveUp(steps)"
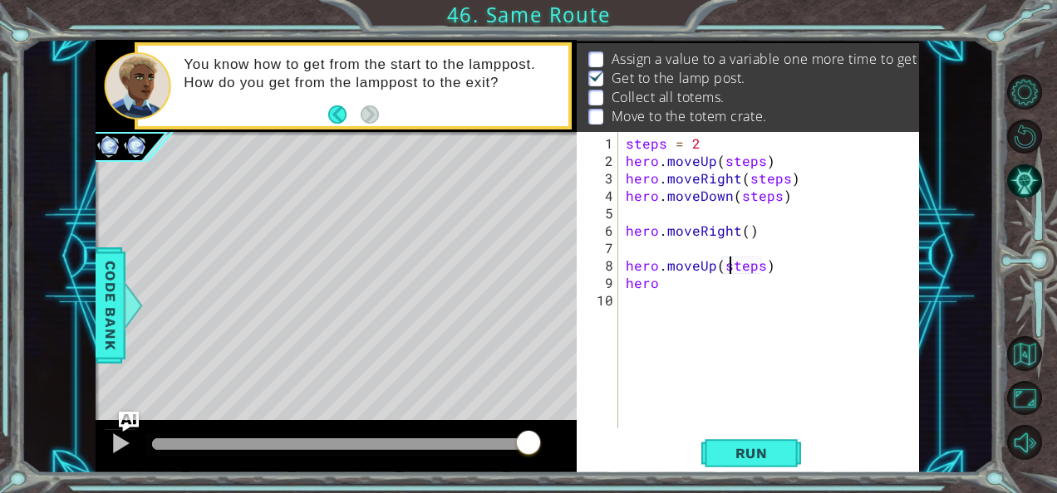
click at [729, 265] on div "steps = 2 hero . moveUp ( steps ) hero . moveRight ( steps ) hero . moveDown ( …" at bounding box center [773, 300] width 302 height 331
drag, startPoint x: 721, startPoint y: 265, endPoint x: 761, endPoint y: 267, distance: 39.9
click at [761, 267] on div "steps = 2 hero . moveUp ( steps ) hero . moveRight ( steps ) hero . moveDown ( …" at bounding box center [773, 300] width 302 height 331
click at [691, 288] on div "steps = 2 hero . moveUp ( steps ) hero . moveRight ( steps ) hero . moveDown ( …" at bounding box center [773, 300] width 302 height 331
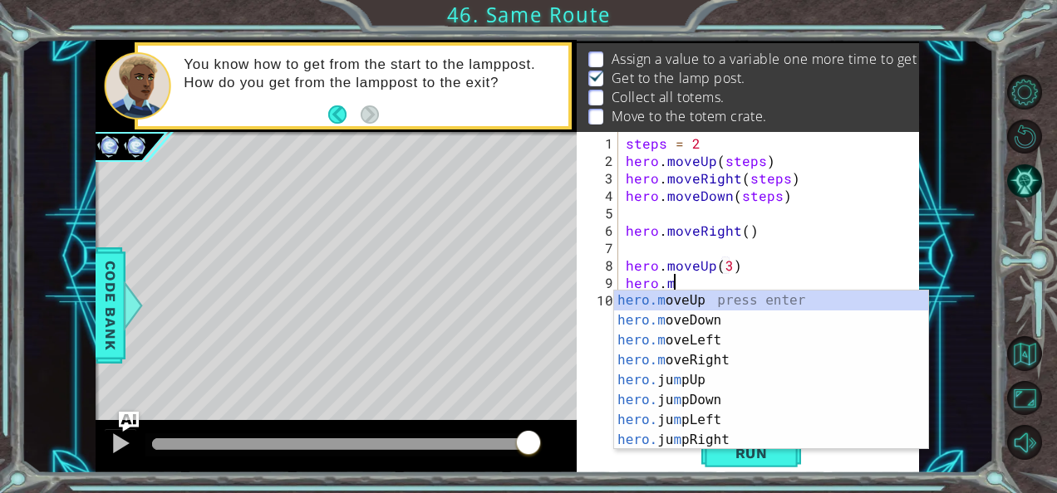
scroll to position [0, 2]
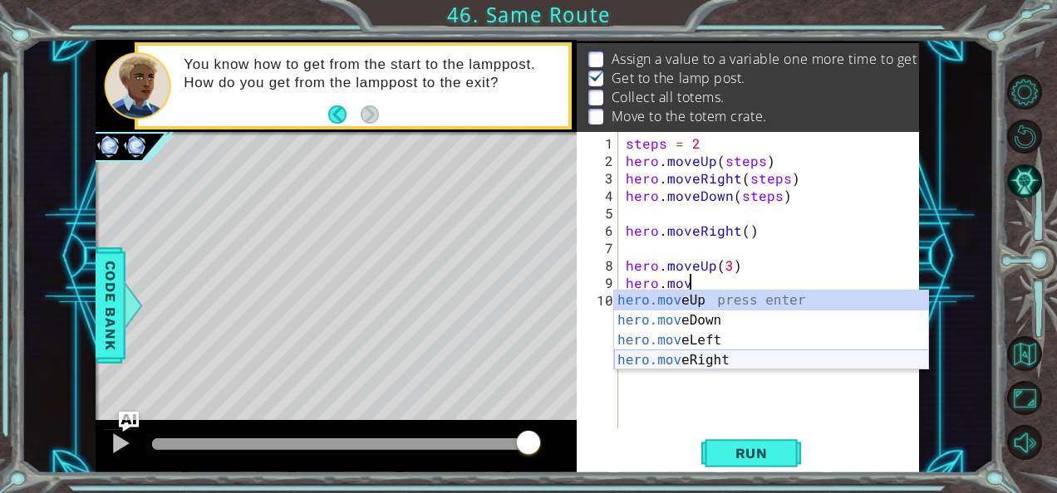
click at [684, 356] on div "hero.mov eUp press enter hero.mov eDown press enter hero.mov eLeft press enter …" at bounding box center [771, 351] width 315 height 120
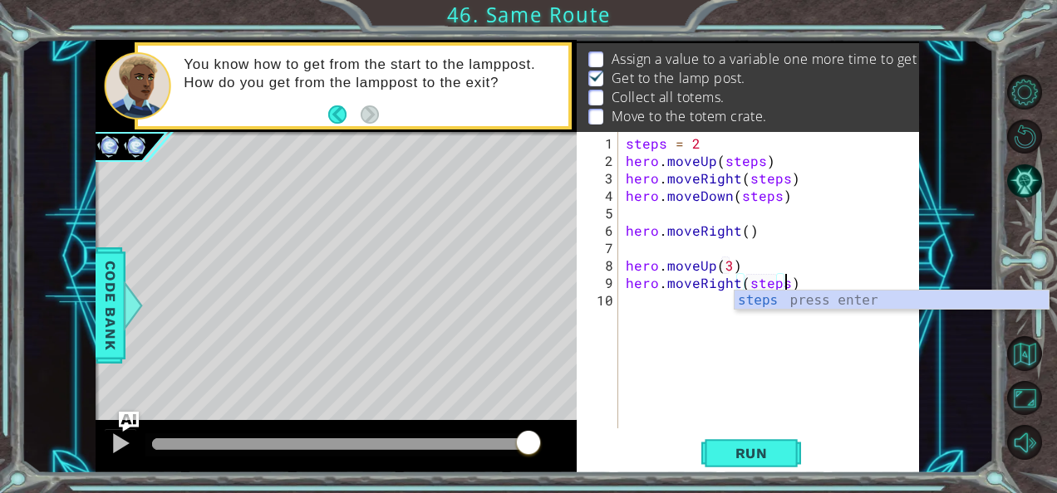
type textarea "hero.moveRight(steps)"
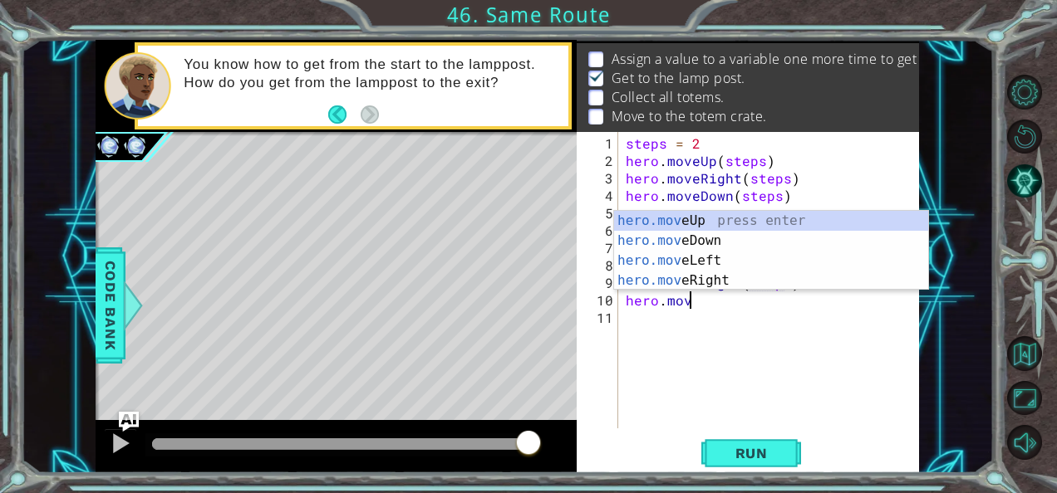
scroll to position [0, 3]
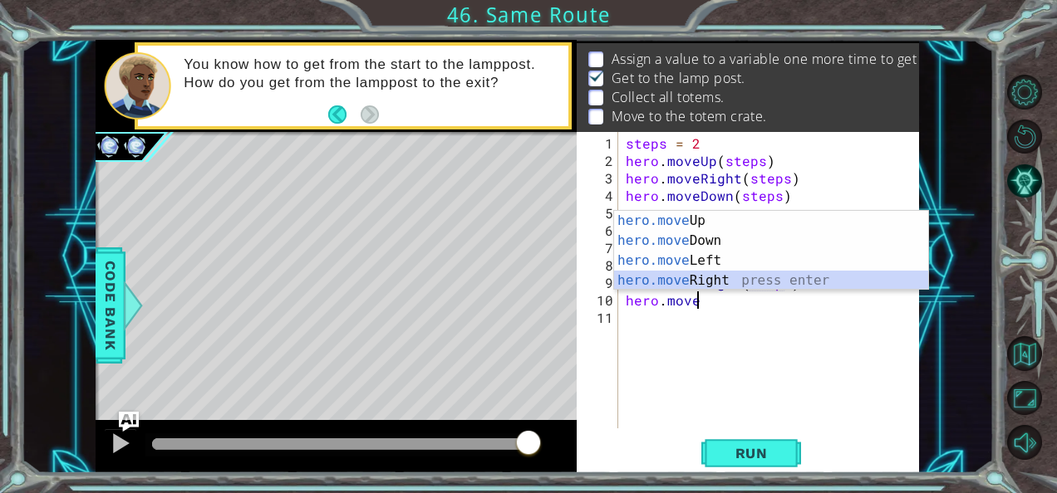
click at [697, 271] on div "hero.move Up press enter hero.move Down press enter hero.move Left press enter …" at bounding box center [771, 271] width 315 height 120
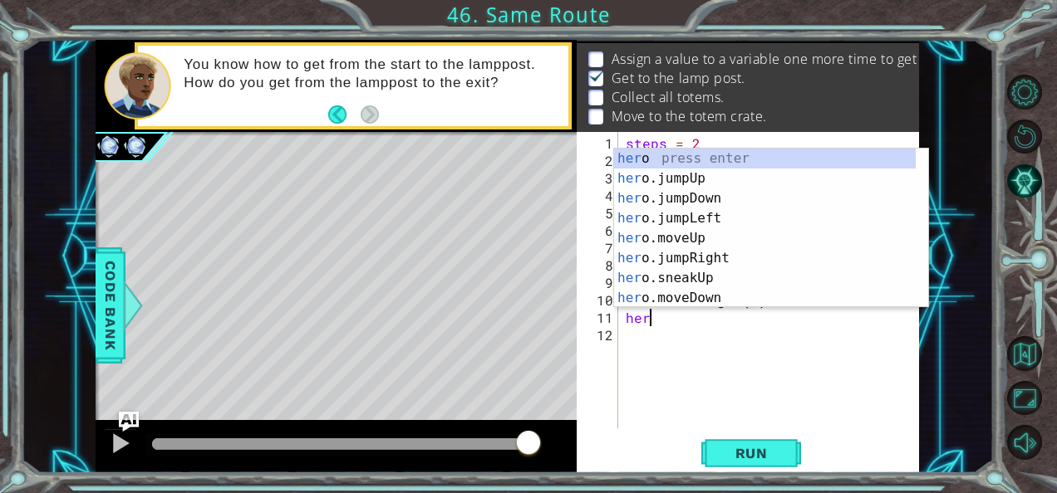
scroll to position [0, 9]
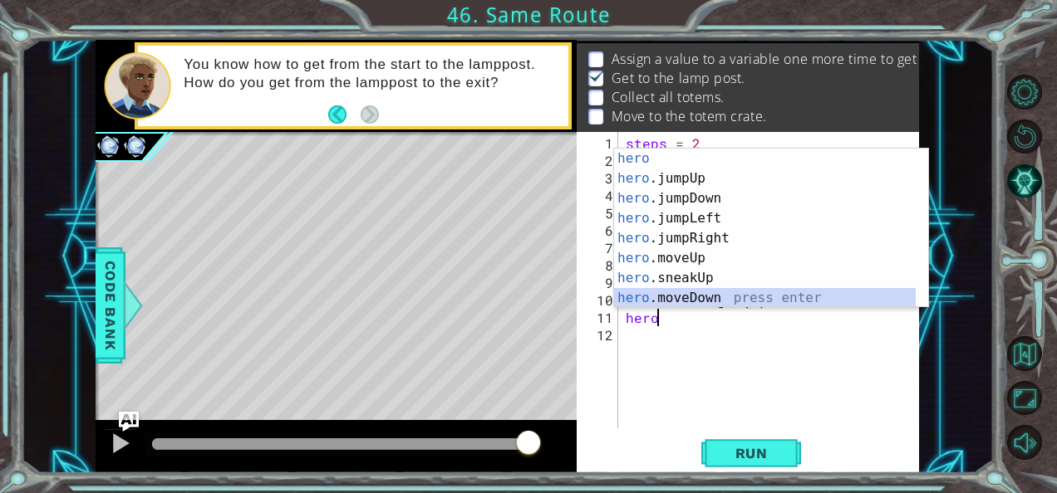
click at [705, 292] on div "hero press enter hero .jumpUp press enter hero .jumpDown press enter hero .jump…" at bounding box center [765, 248] width 302 height 199
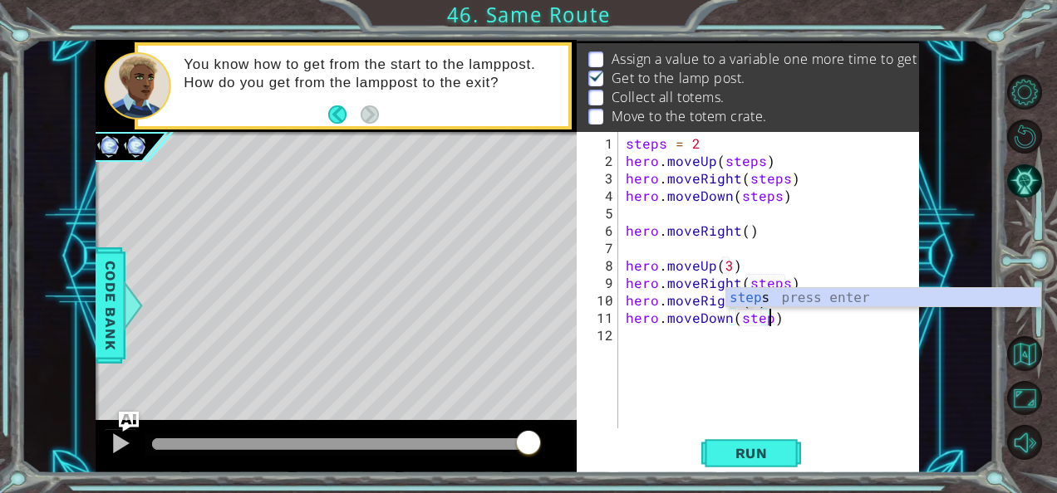
type textarea "hero.moveDown(steps)"
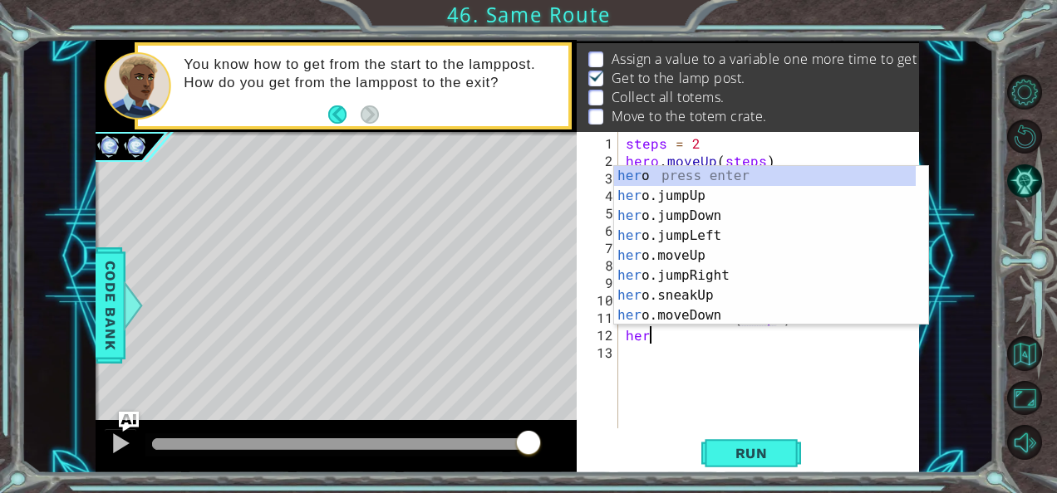
scroll to position [0, 1]
click at [692, 308] on div "hero press enter hero .jumpUp press enter hero .jumpDown press enter hero .jump…" at bounding box center [765, 265] width 302 height 199
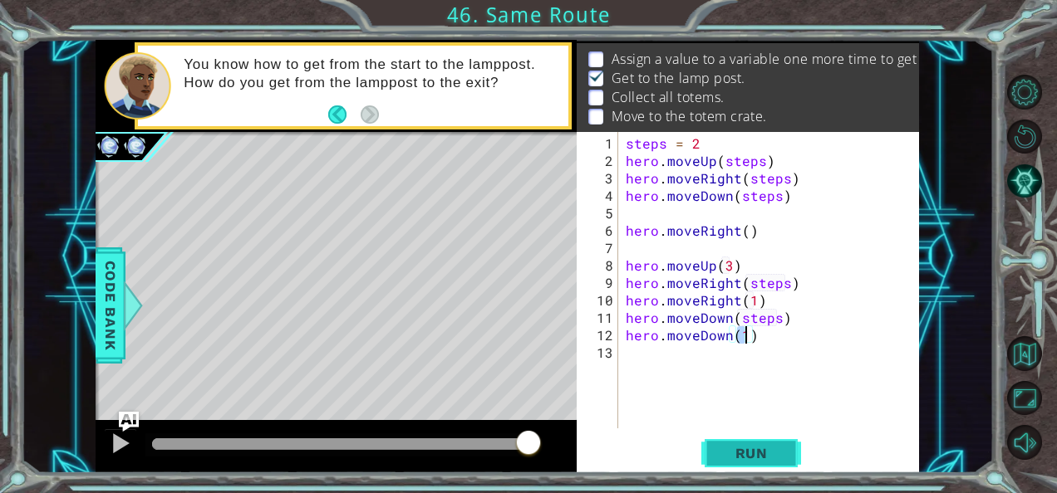
click at [723, 462] on button "Run" at bounding box center [751, 453] width 100 height 34
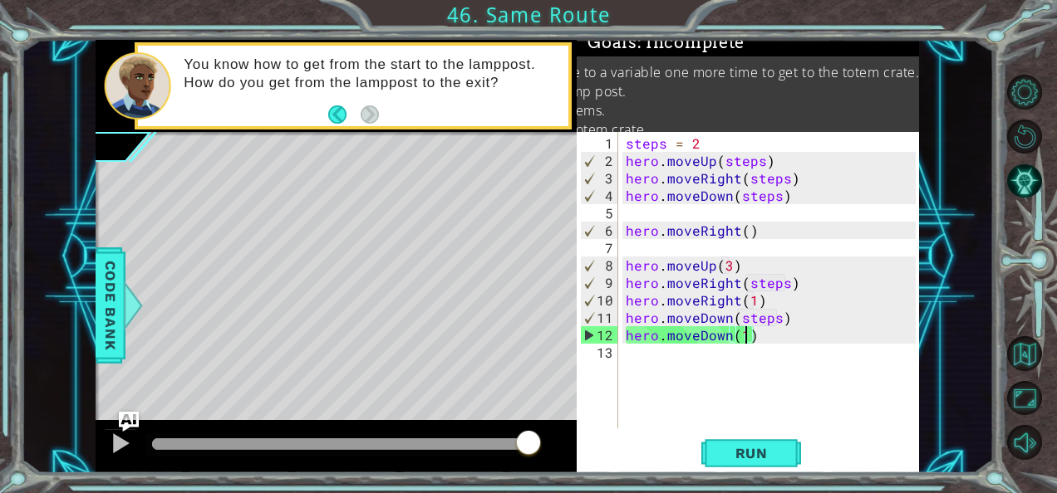
scroll to position [0, 0]
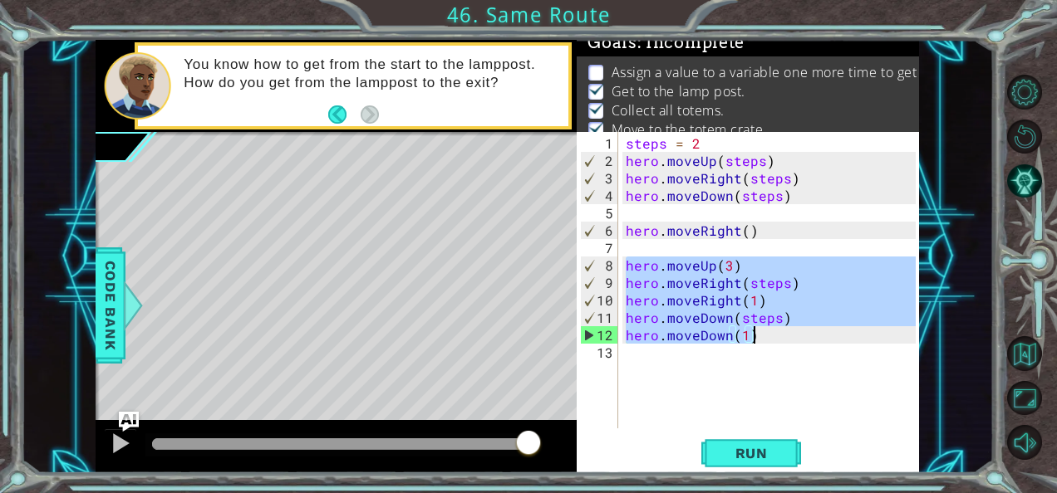
drag, startPoint x: 627, startPoint y: 259, endPoint x: 775, endPoint y: 336, distance: 166.8
click at [775, 336] on div "steps = 2 hero . moveUp ( steps ) hero . moveRight ( steps ) hero . moveDown ( …" at bounding box center [773, 300] width 302 height 331
type textarea "hero.moveDown(steps) hero.moveDown(1)"
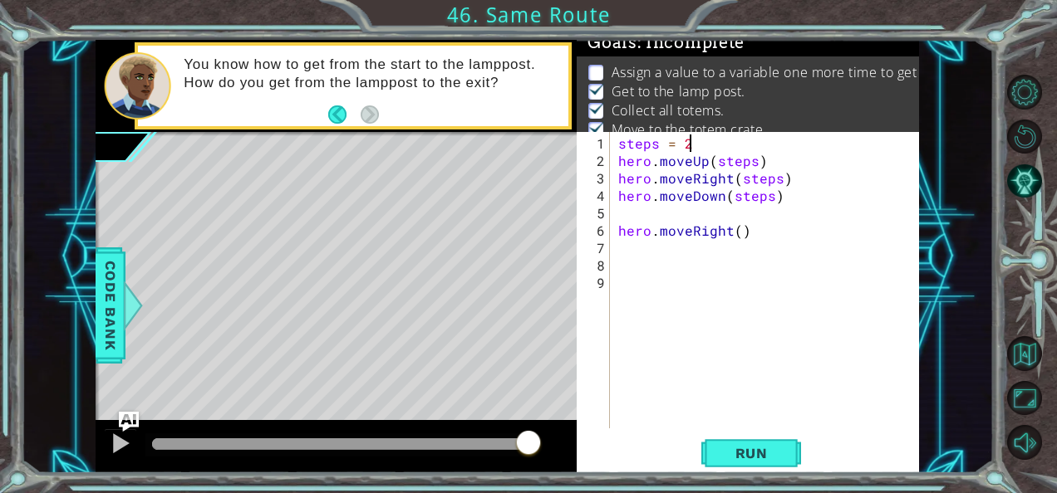
click at [696, 144] on div "steps = 2 hero . moveUp ( steps ) hero . moveRight ( steps ) hero . moveDown ( …" at bounding box center [769, 300] width 309 height 331
type textarea "steps = 3"
click at [753, 444] on button "Run" at bounding box center [751, 453] width 100 height 34
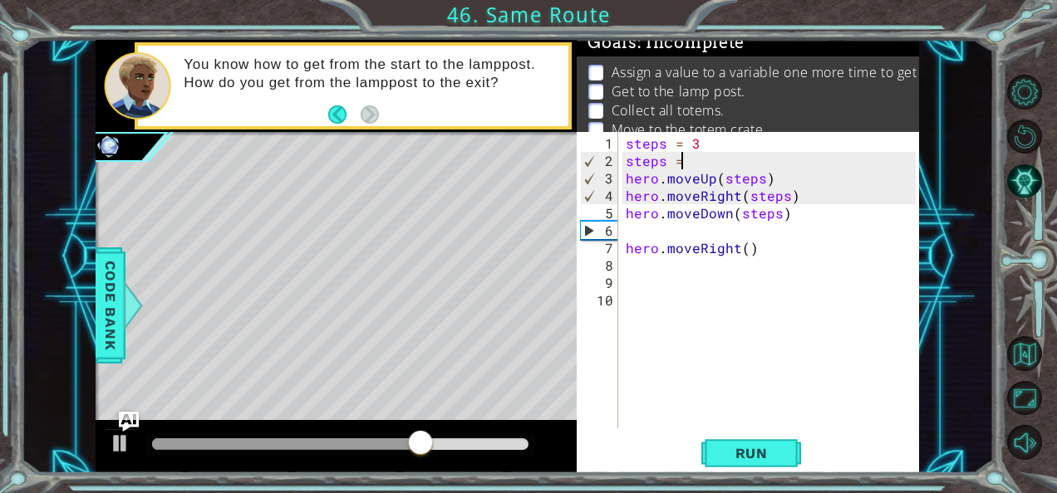
scroll to position [0, 2]
type textarea "steps = 4"
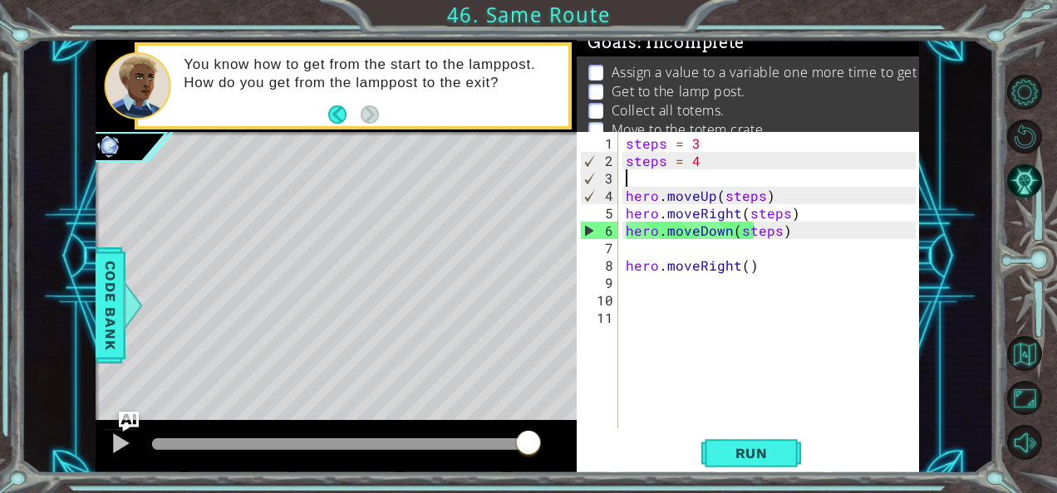
click at [756, 218] on div "steps = 3 steps = 4 hero . moveUp ( steps ) hero . moveRight ( steps ) hero . m…" at bounding box center [773, 300] width 302 height 331
type textarea "hero.moveRight(steps)"
click at [746, 297] on div "steps = 3 steps = 4 hero . moveUp ( steps ) hero . moveRight ( steps ) hero . m…" at bounding box center [773, 300] width 302 height 331
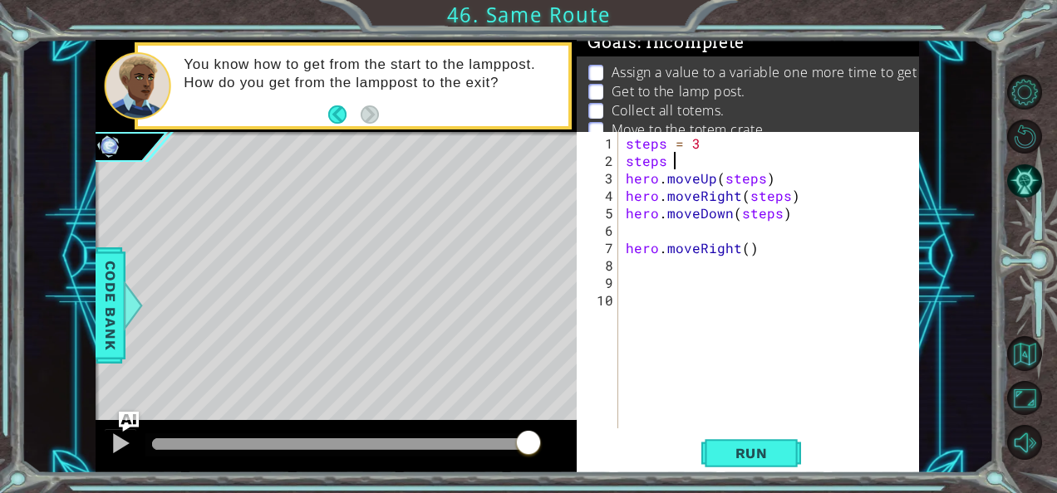
type textarea "steps"
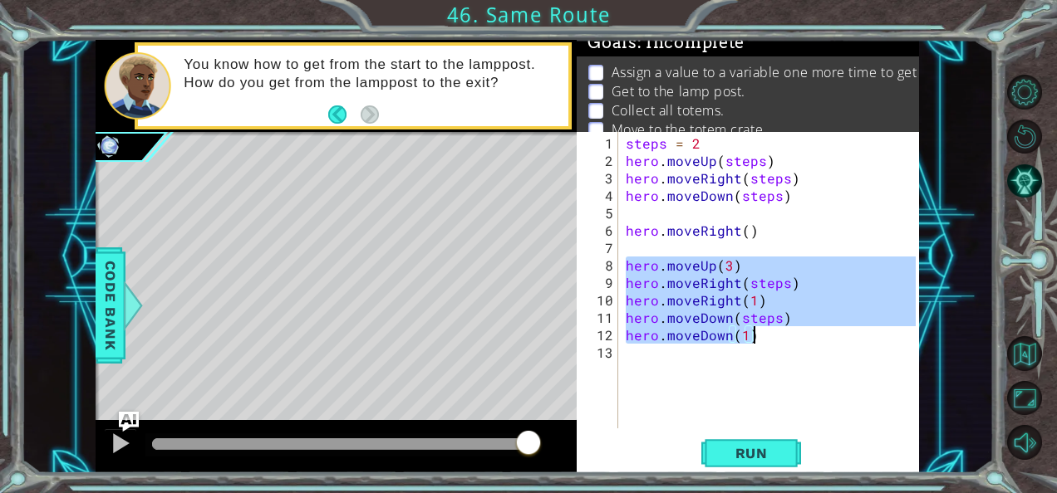
click at [703, 141] on div "steps = 2 hero . moveUp ( steps ) hero . moveRight ( steps ) hero . moveDown ( …" at bounding box center [773, 300] width 302 height 331
type textarea "steps = 2"
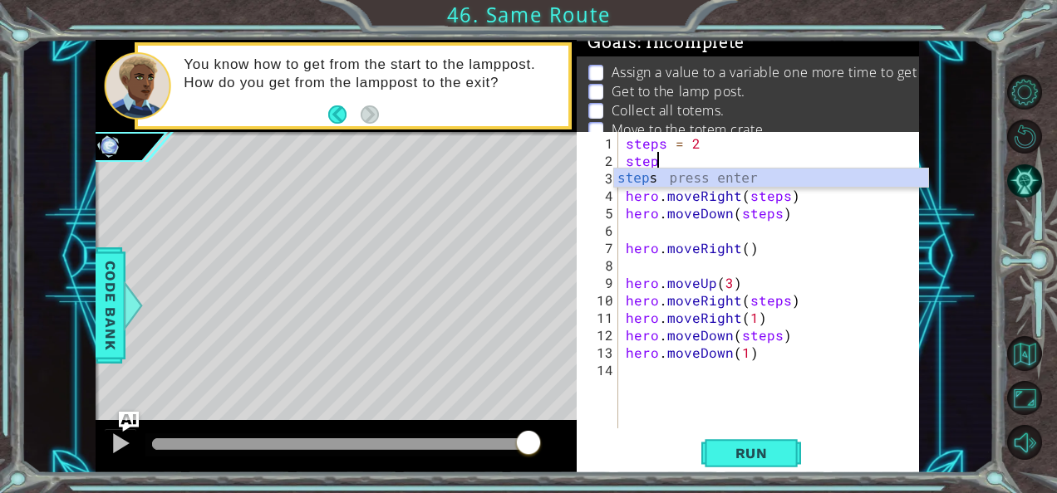
scroll to position [0, 2]
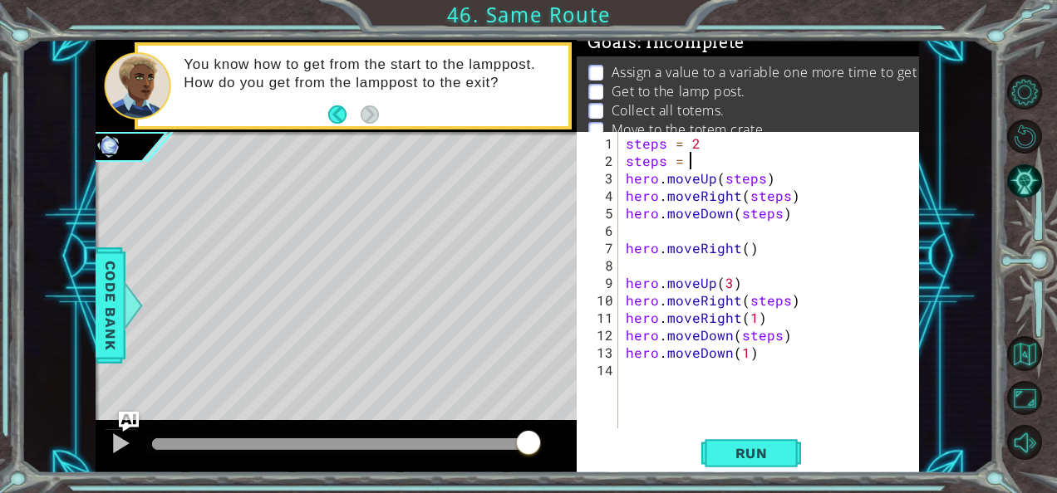
type textarea "steps = 4"
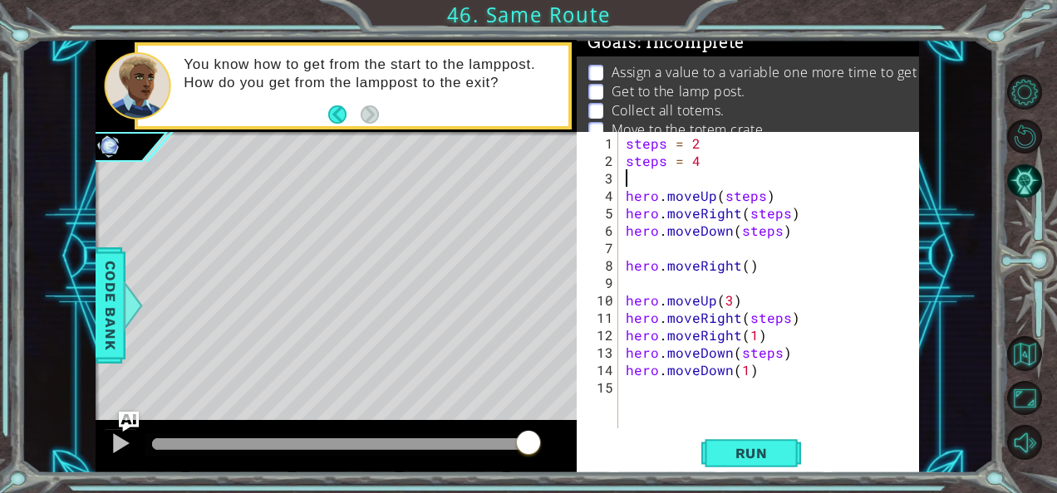
scroll to position [0, 0]
click at [727, 305] on div "steps = 2 steps = 4 hero . moveUp ( steps ) hero . moveRight ( steps ) hero . m…" at bounding box center [773, 300] width 302 height 331
click at [744, 306] on div "steps = 2 steps = 4 hero . moveUp ( steps ) hero . moveRight ( steps ) hero . m…" at bounding box center [773, 300] width 302 height 331
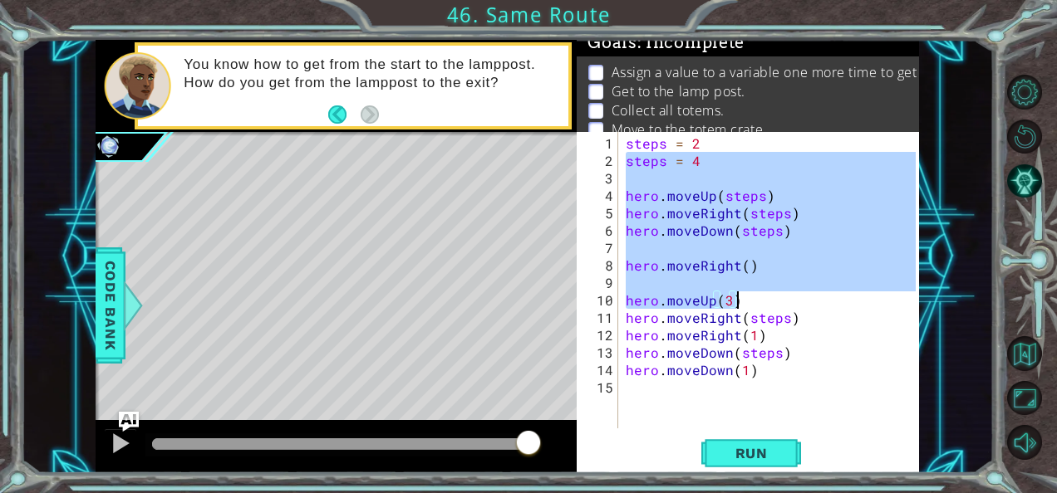
drag, startPoint x: 626, startPoint y: 159, endPoint x: 747, endPoint y: 312, distance: 193.9
click at [747, 312] on div "steps = 2 steps = 4 hero . moveUp ( steps ) hero . moveRight ( steps ) hero . m…" at bounding box center [773, 300] width 302 height 331
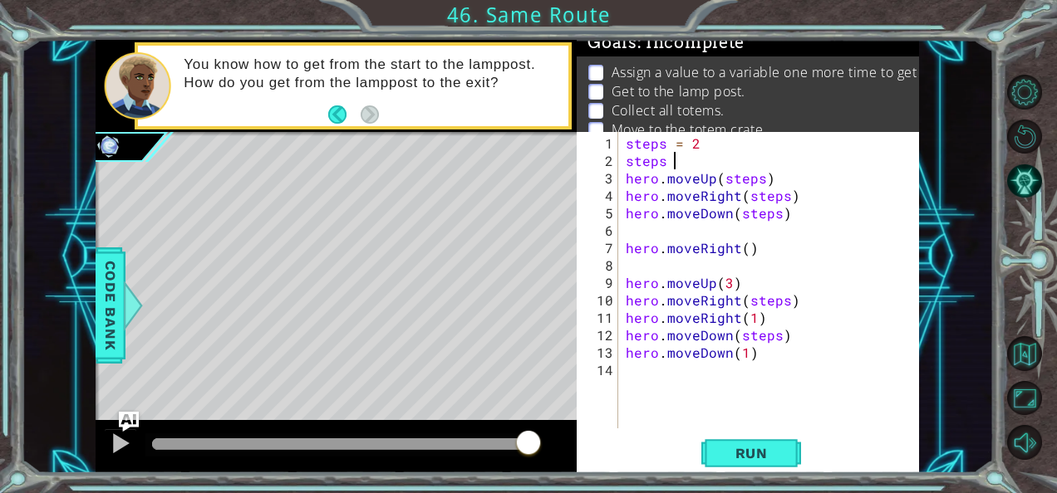
type textarea "steps"
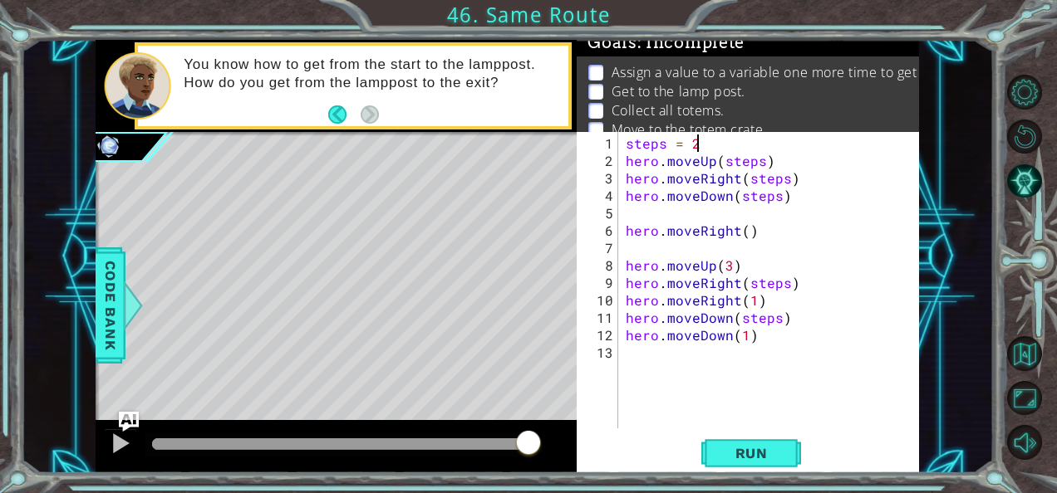
type textarea "hero"
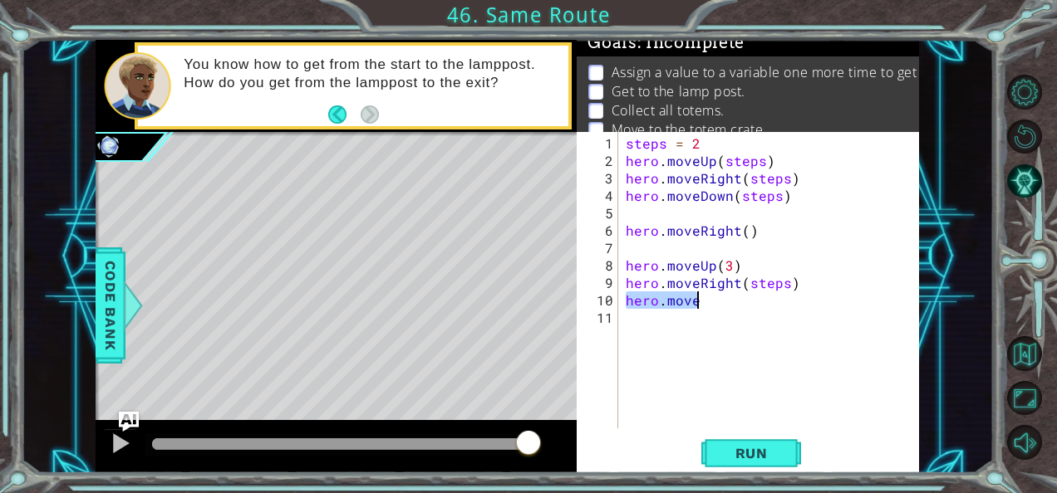
type textarea "hero"
type textarea "hero.moveUp(steps)"
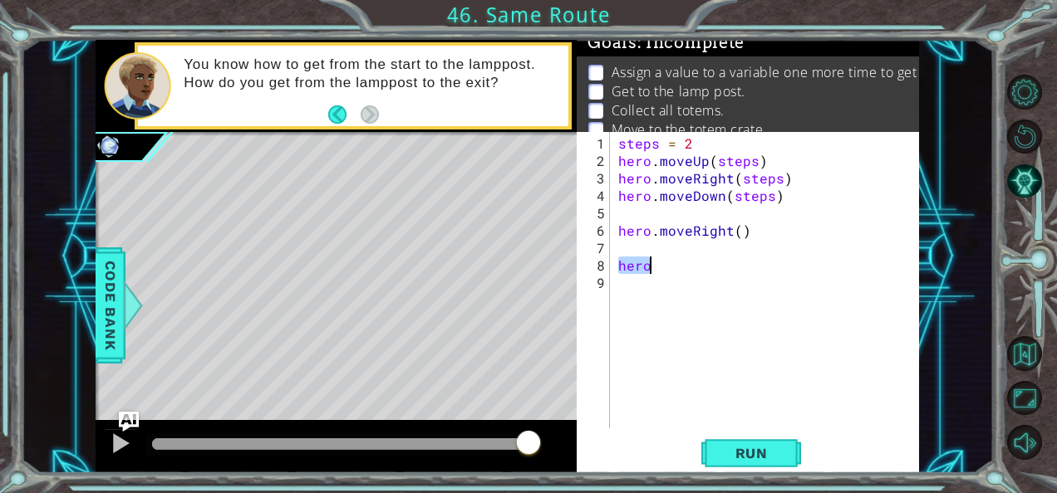
type textarea "h"
click at [334, 111] on button "Back" at bounding box center [344, 114] width 32 height 18
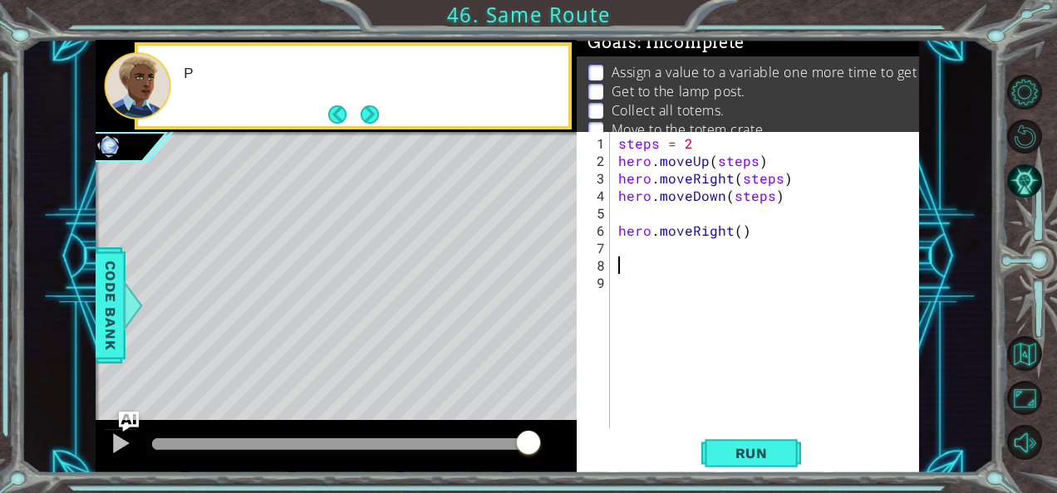
click at [334, 111] on button "Back" at bounding box center [344, 114] width 32 height 18
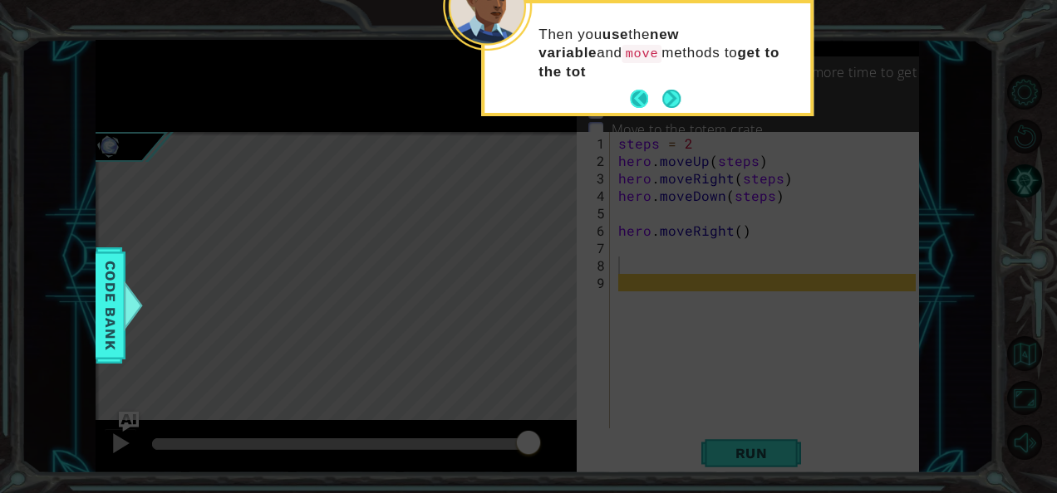
click at [631, 96] on button "Back" at bounding box center [646, 99] width 32 height 18
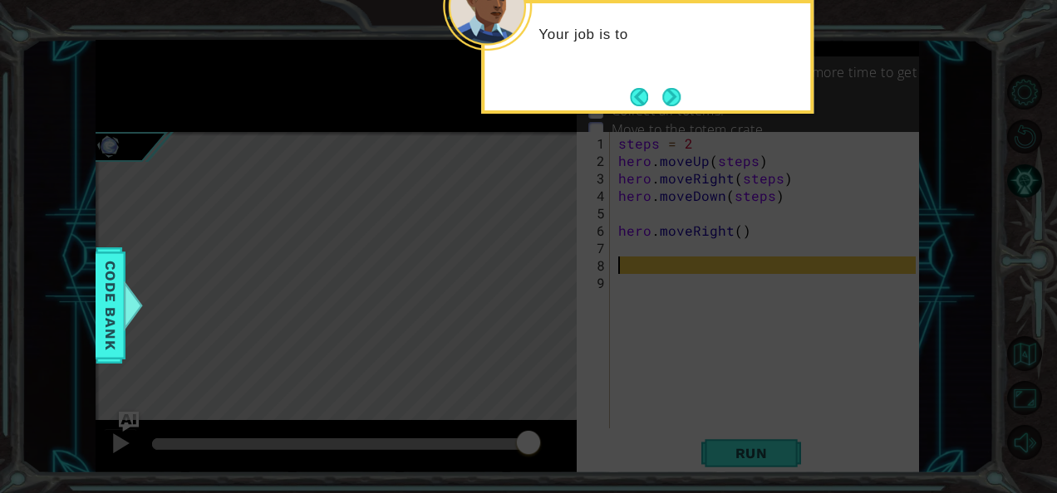
click at [631, 96] on button "Back" at bounding box center [646, 97] width 32 height 18
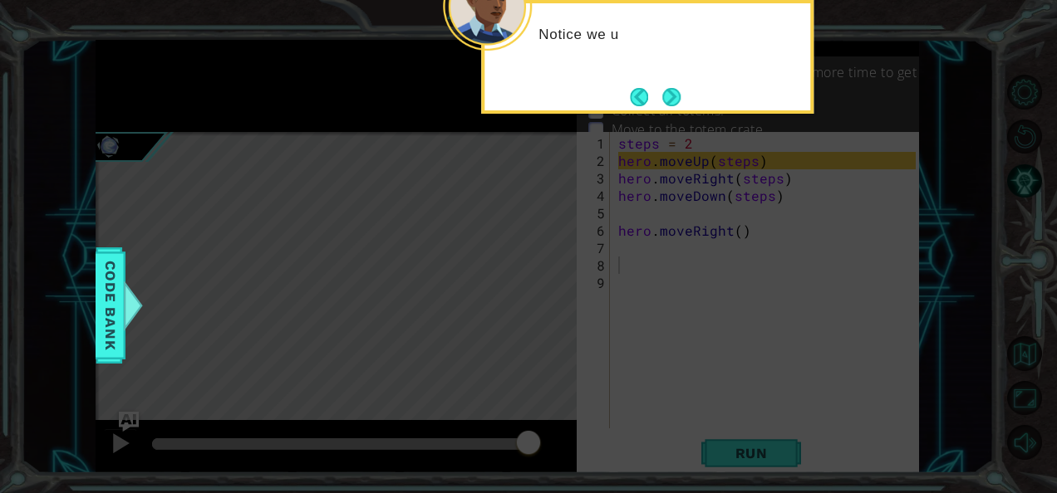
click at [631, 96] on button "Back" at bounding box center [646, 97] width 32 height 18
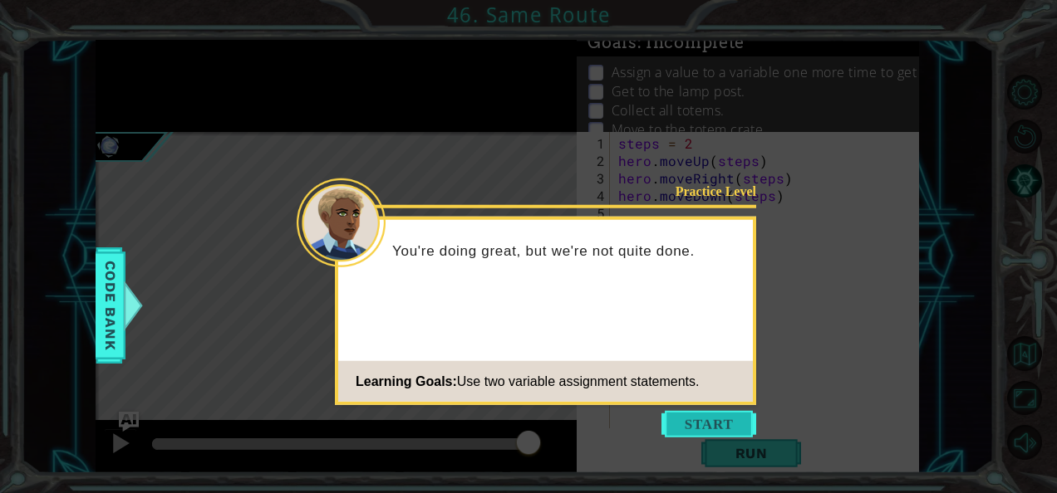
click at [688, 417] on button "Start" at bounding box center [708, 424] width 95 height 27
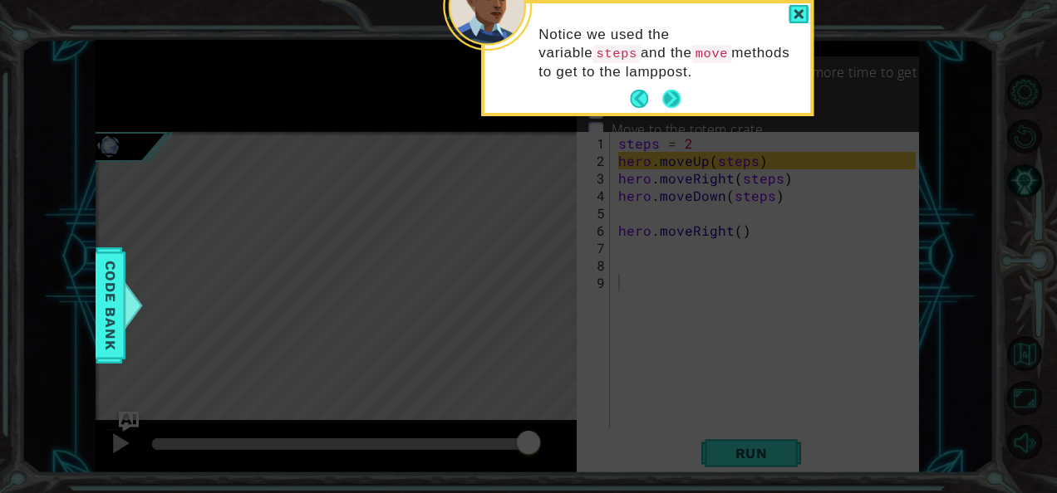
click at [676, 95] on button "Next" at bounding box center [671, 99] width 18 height 18
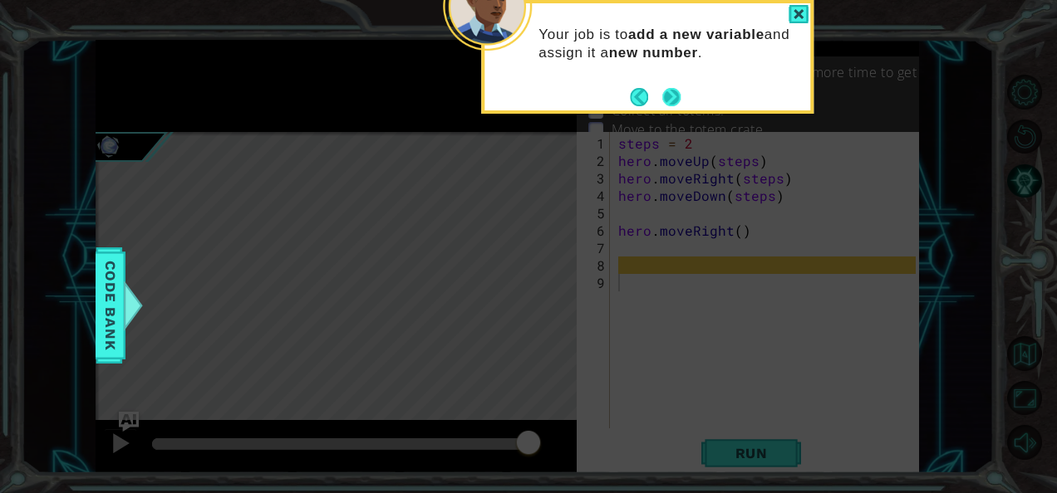
click at [674, 93] on button "Next" at bounding box center [671, 97] width 18 height 18
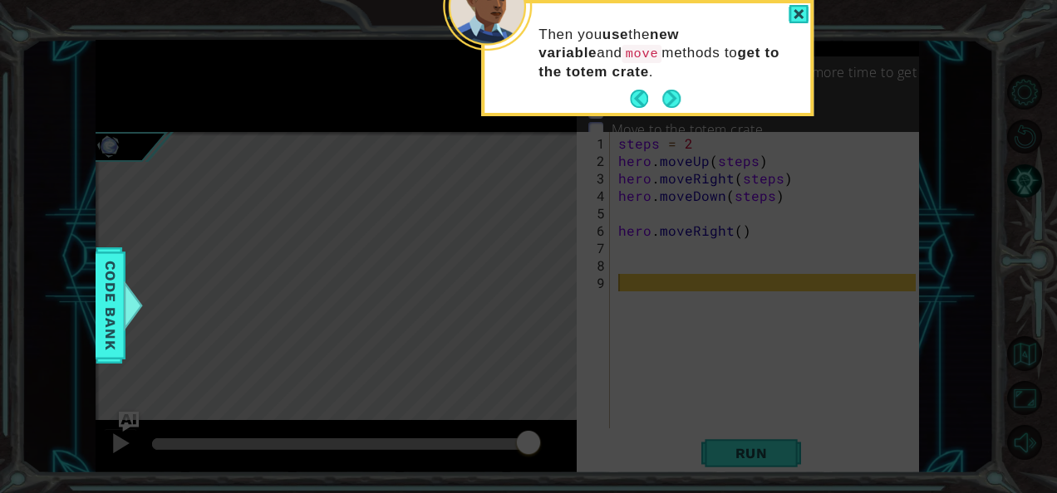
click at [674, 93] on button "Next" at bounding box center [671, 99] width 18 height 18
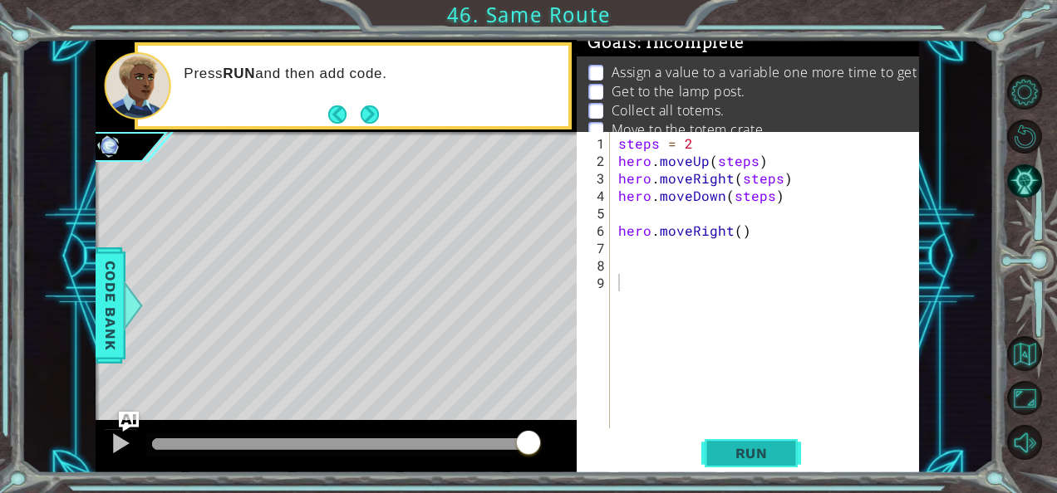
click at [743, 457] on span "Run" at bounding box center [752, 453] width 66 height 17
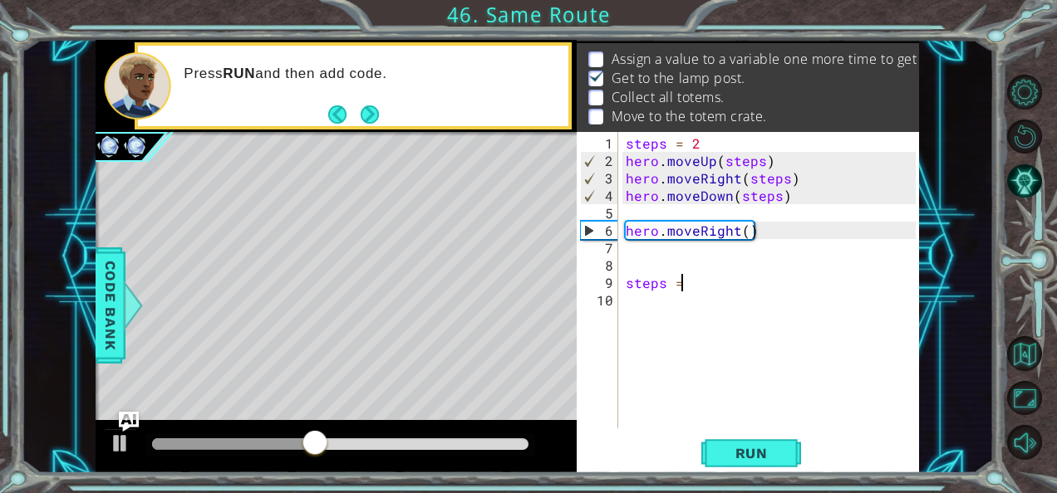
scroll to position [0, 2]
type textarea "steps = 3"
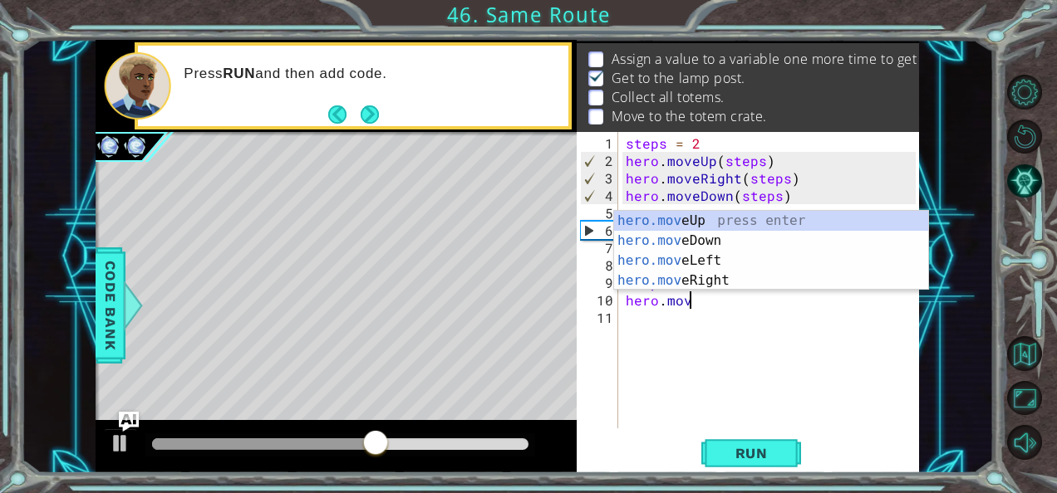
scroll to position [0, 3]
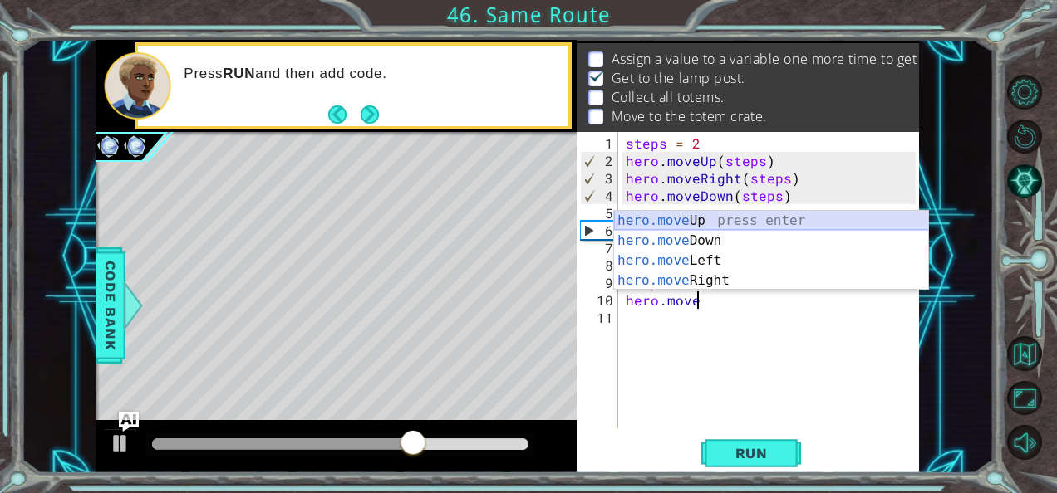
click at [666, 219] on div "hero.move Up press enter hero.move Down press enter hero.move Left press enter …" at bounding box center [771, 271] width 315 height 120
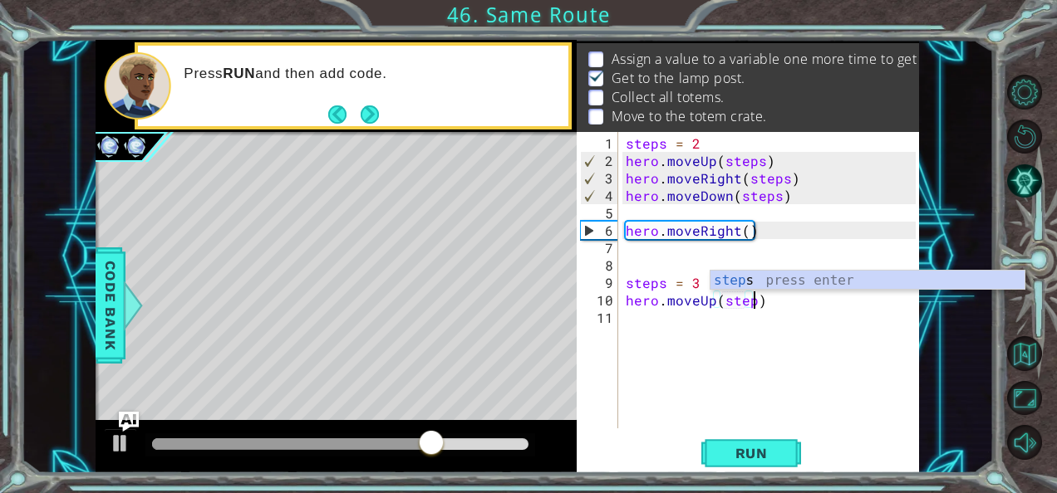
type textarea "hero.moveUp(steps)"
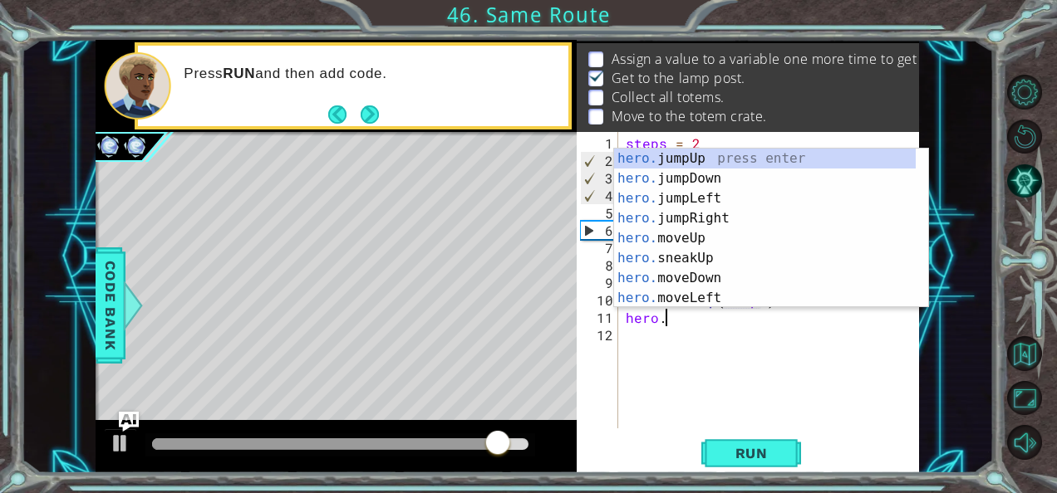
scroll to position [0, 2]
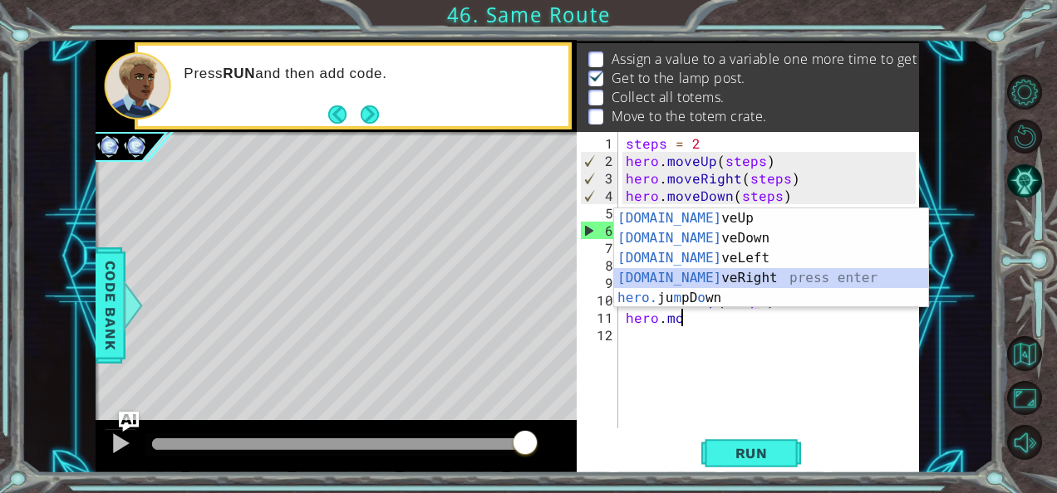
click at [657, 280] on div "[DOMAIN_NAME] veUp press enter [DOMAIN_NAME] veDown press enter [DOMAIN_NAME] v…" at bounding box center [771, 278] width 315 height 140
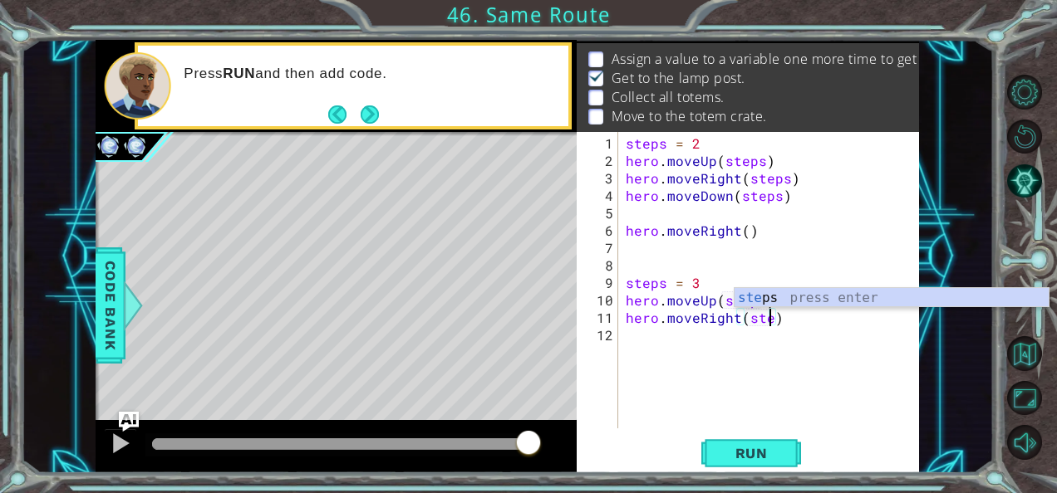
type textarea "hero.moveRight(steps)"
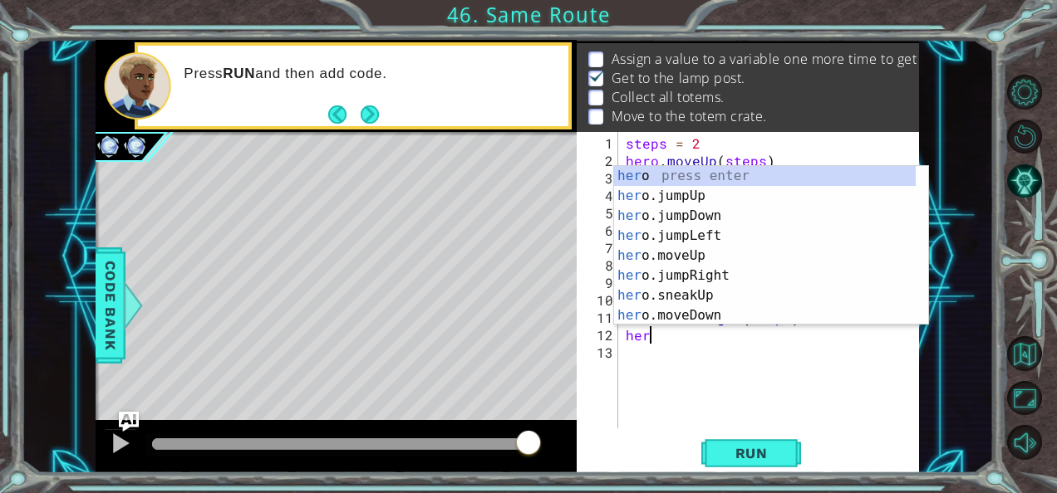
scroll to position [0, 1]
click at [652, 312] on div "hero press enter hero .jumpUp press enter hero .jumpDown press enter hero .jump…" at bounding box center [765, 265] width 302 height 199
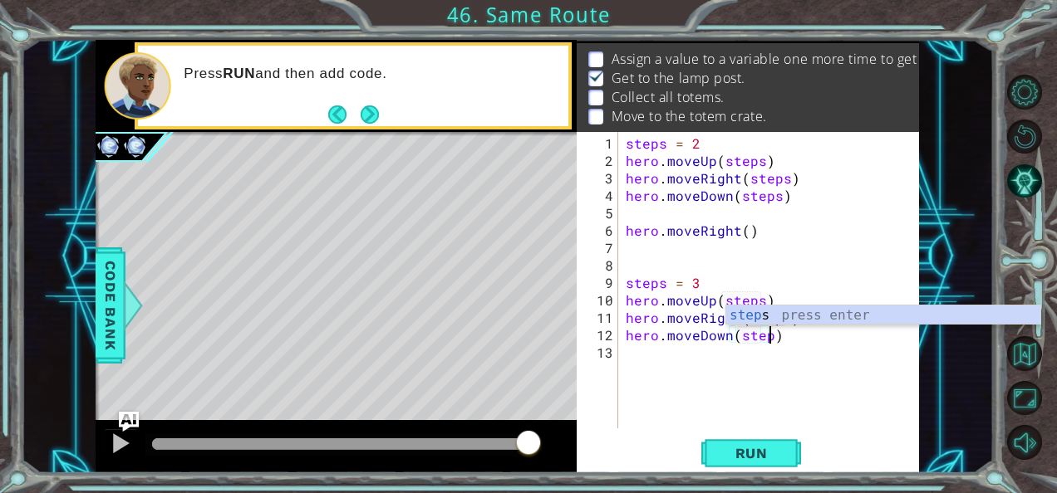
scroll to position [0, 8]
type textarea "hero.moveDown(steps)"
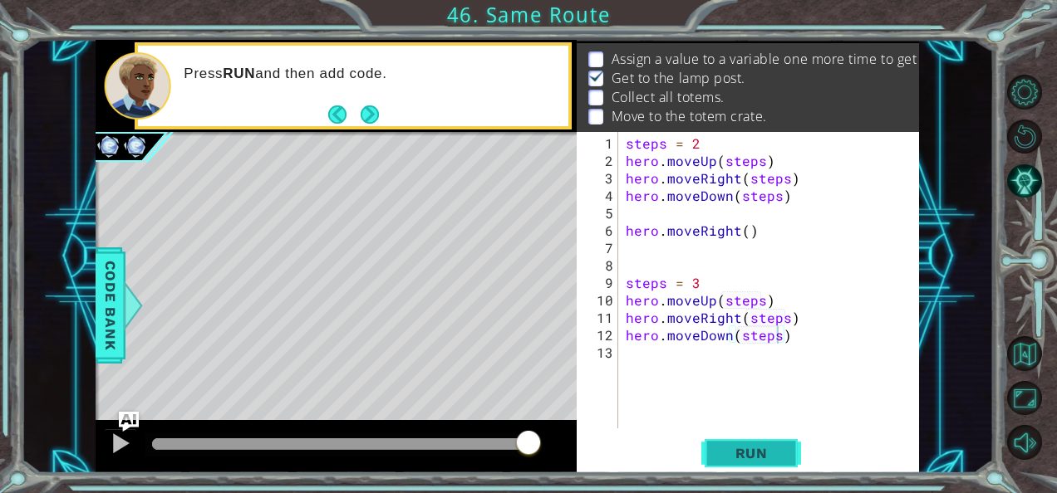
click at [721, 452] on span "Run" at bounding box center [752, 453] width 66 height 17
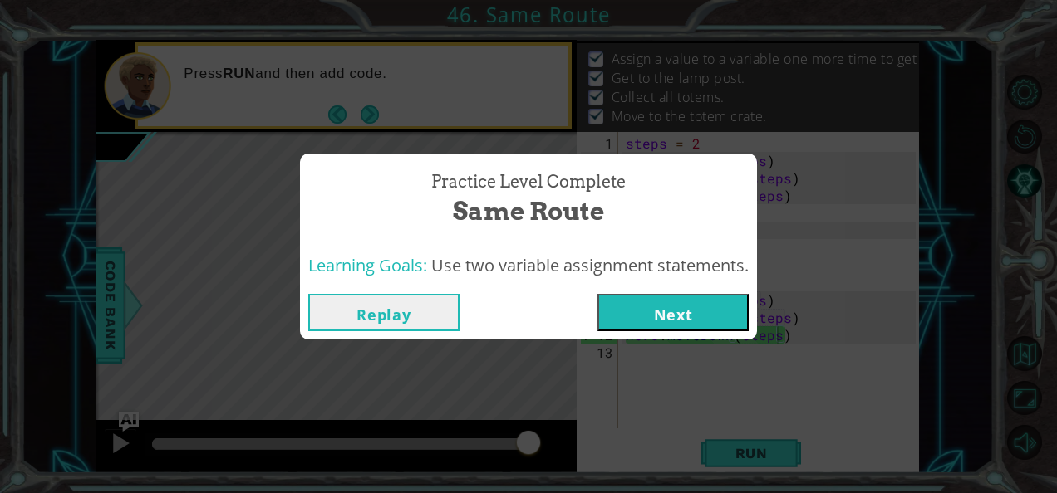
click at [679, 322] on button "Next" at bounding box center [672, 312] width 151 height 37
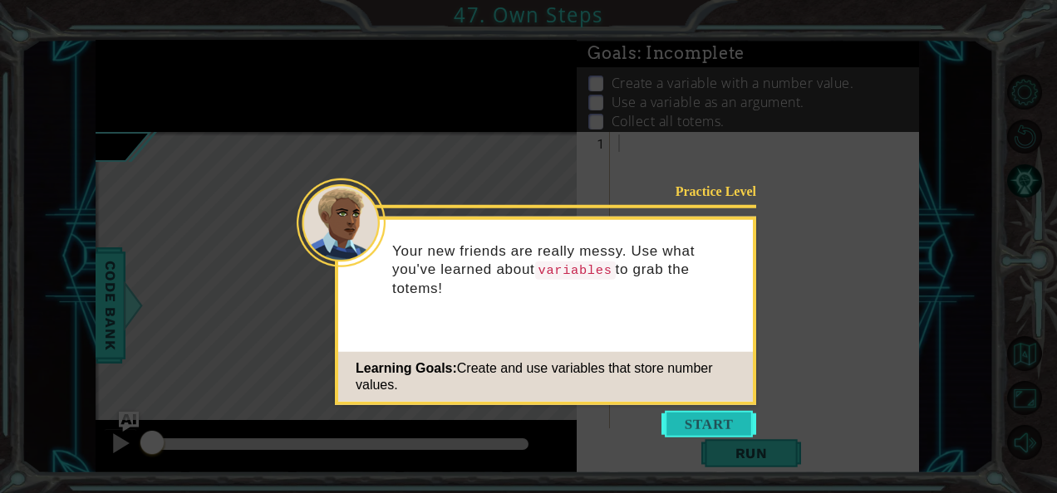
click at [688, 430] on button "Start" at bounding box center [708, 424] width 95 height 27
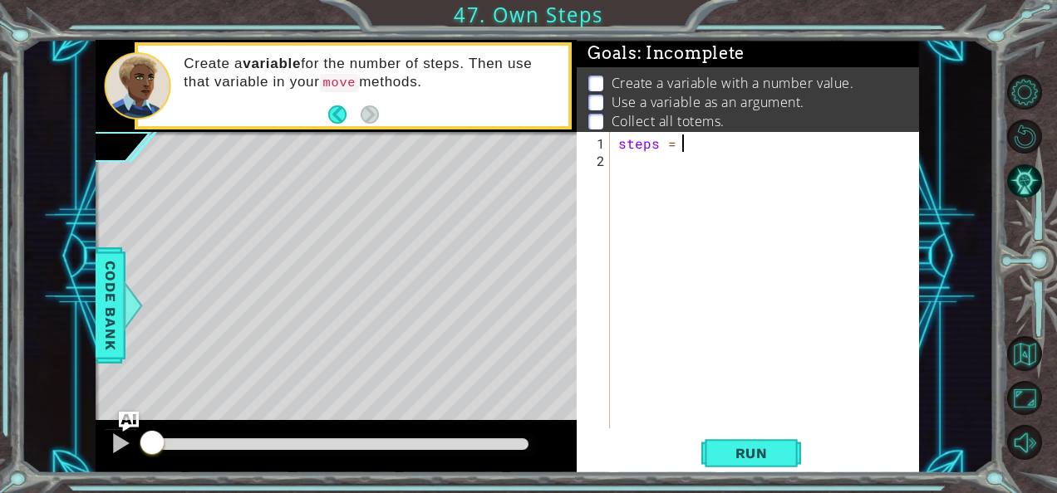
type textarea "steps = 3"
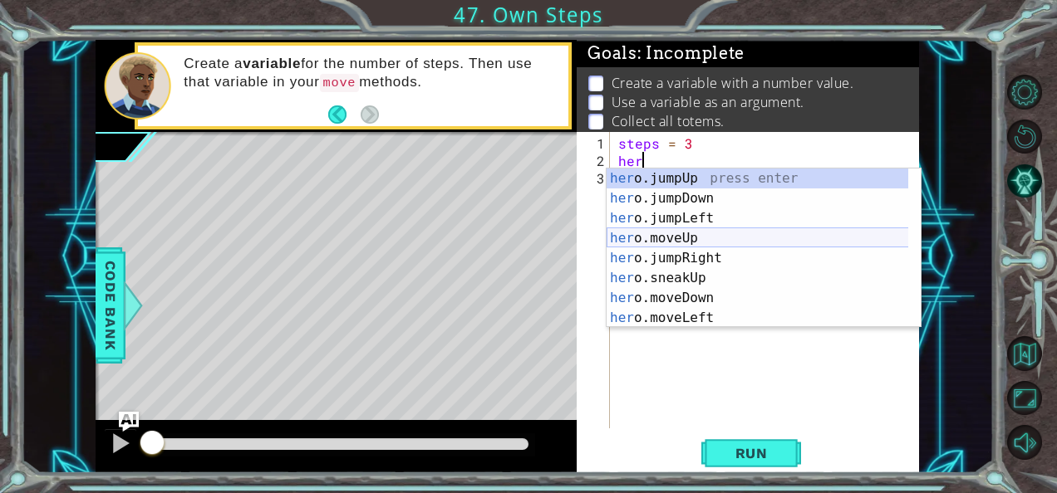
click at [650, 236] on div "her o.jumpUp press enter her o.jumpDown press enter her o.jumpLeft press enter …" at bounding box center [757, 268] width 302 height 199
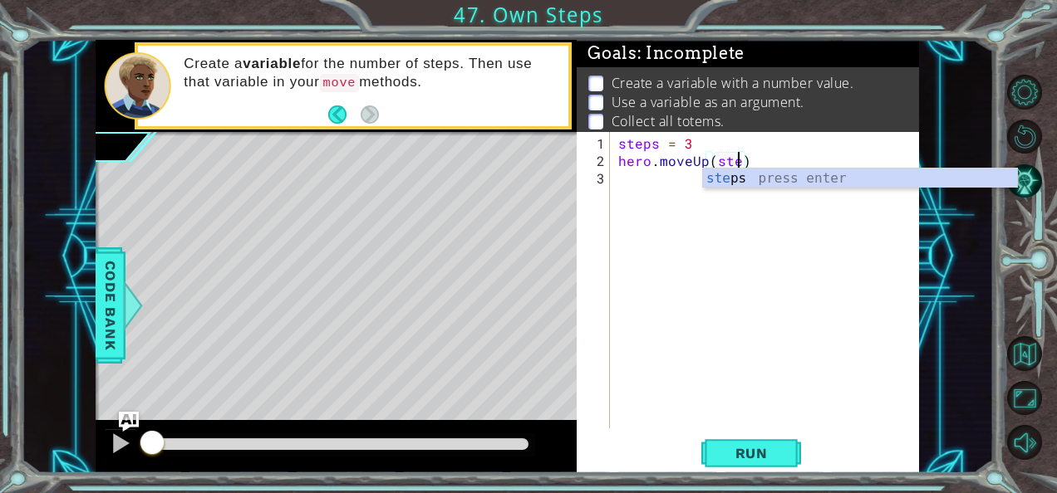
type textarea "hero.moveUp(steps)"
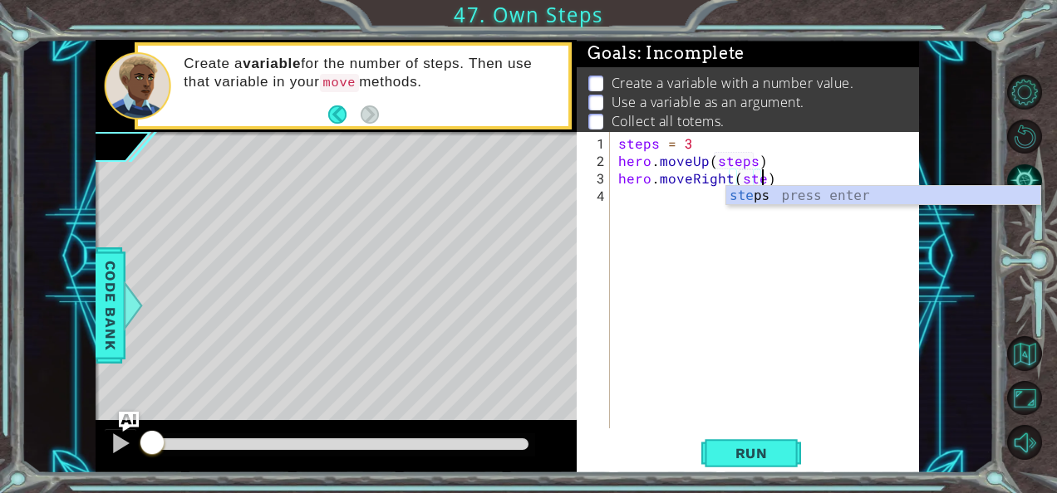
scroll to position [0, 8]
type textarea "hero.moveRight(steps)"
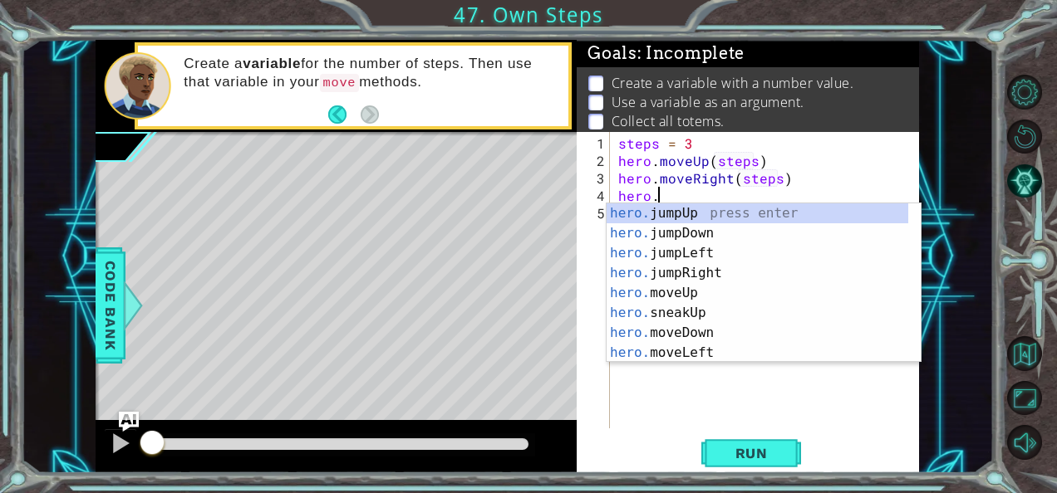
scroll to position [0, 2]
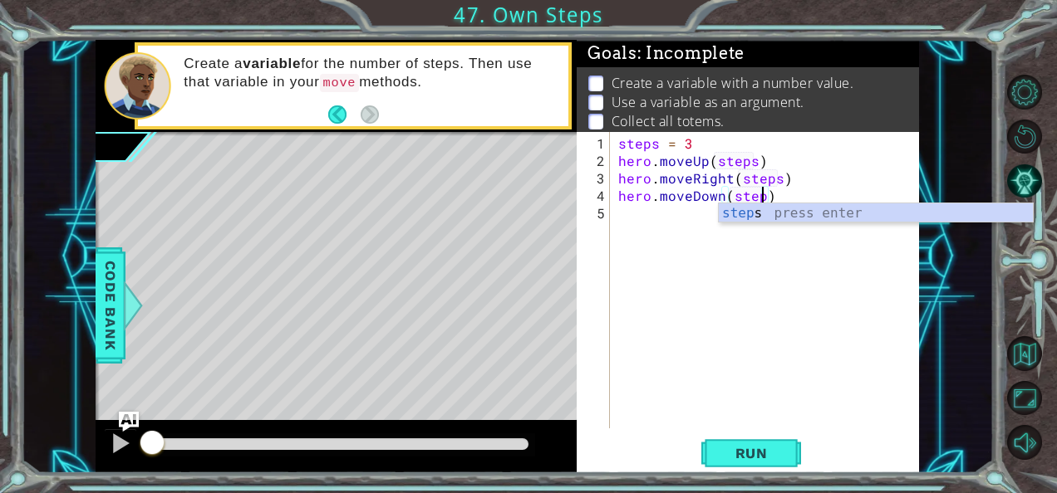
type textarea "hero.moveDown(steps)"
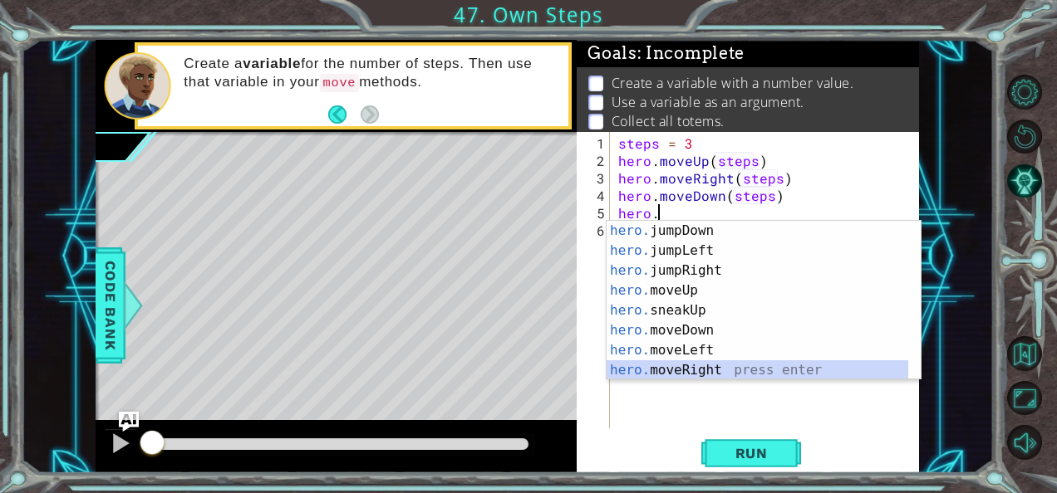
scroll to position [20, 0]
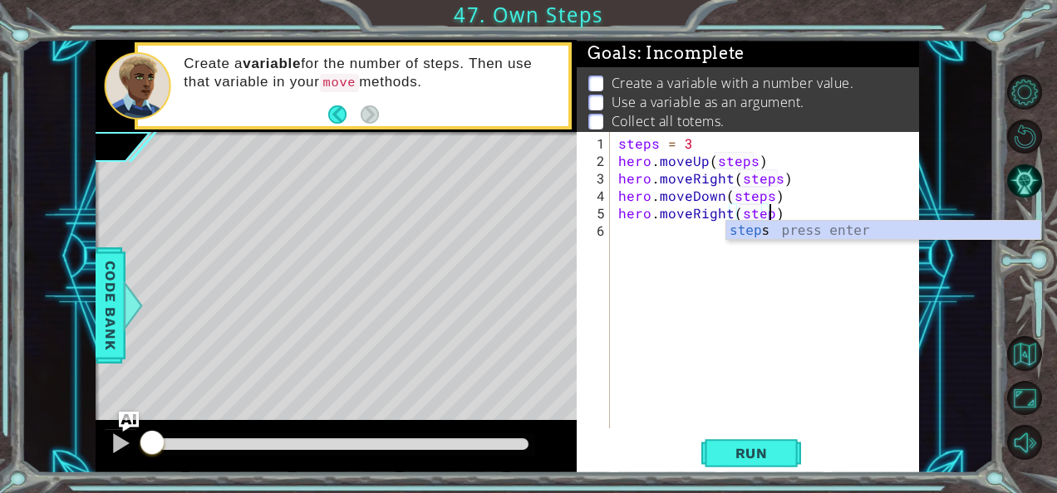
type textarea "hero.moveRight(steps)"
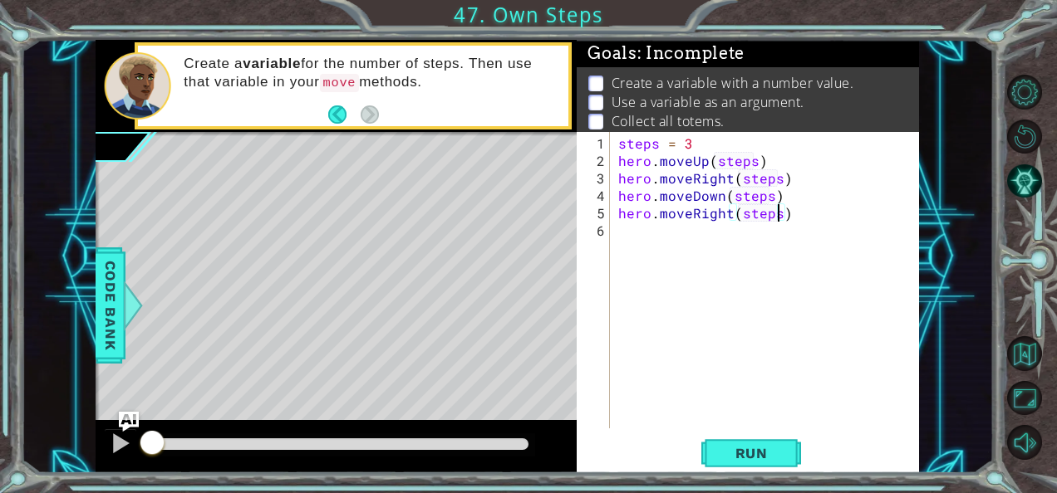
scroll to position [0, 0]
click at [751, 452] on span "Run" at bounding box center [752, 453] width 66 height 17
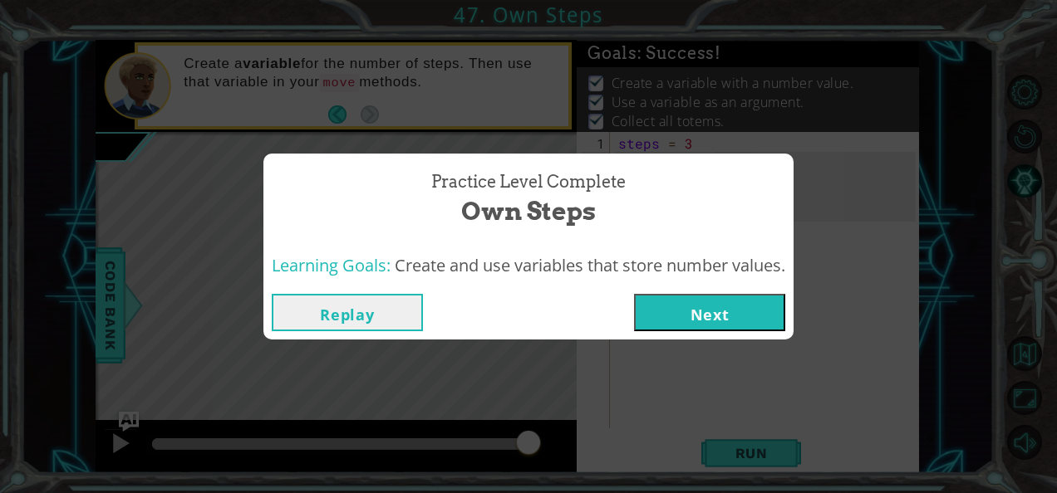
click at [705, 307] on button "Next" at bounding box center [709, 312] width 151 height 37
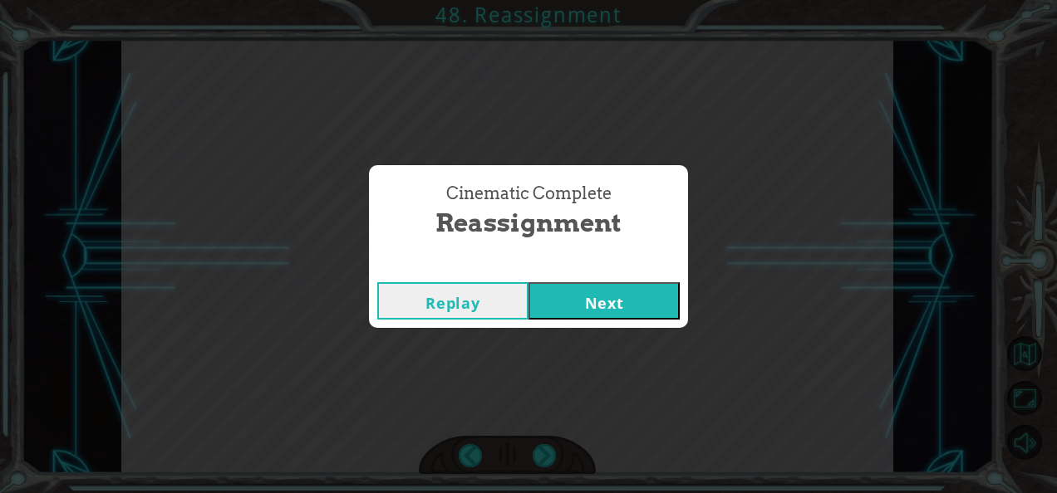
click at [605, 306] on button "Next" at bounding box center [603, 300] width 151 height 37
